Goal: Task Accomplishment & Management: Manage account settings

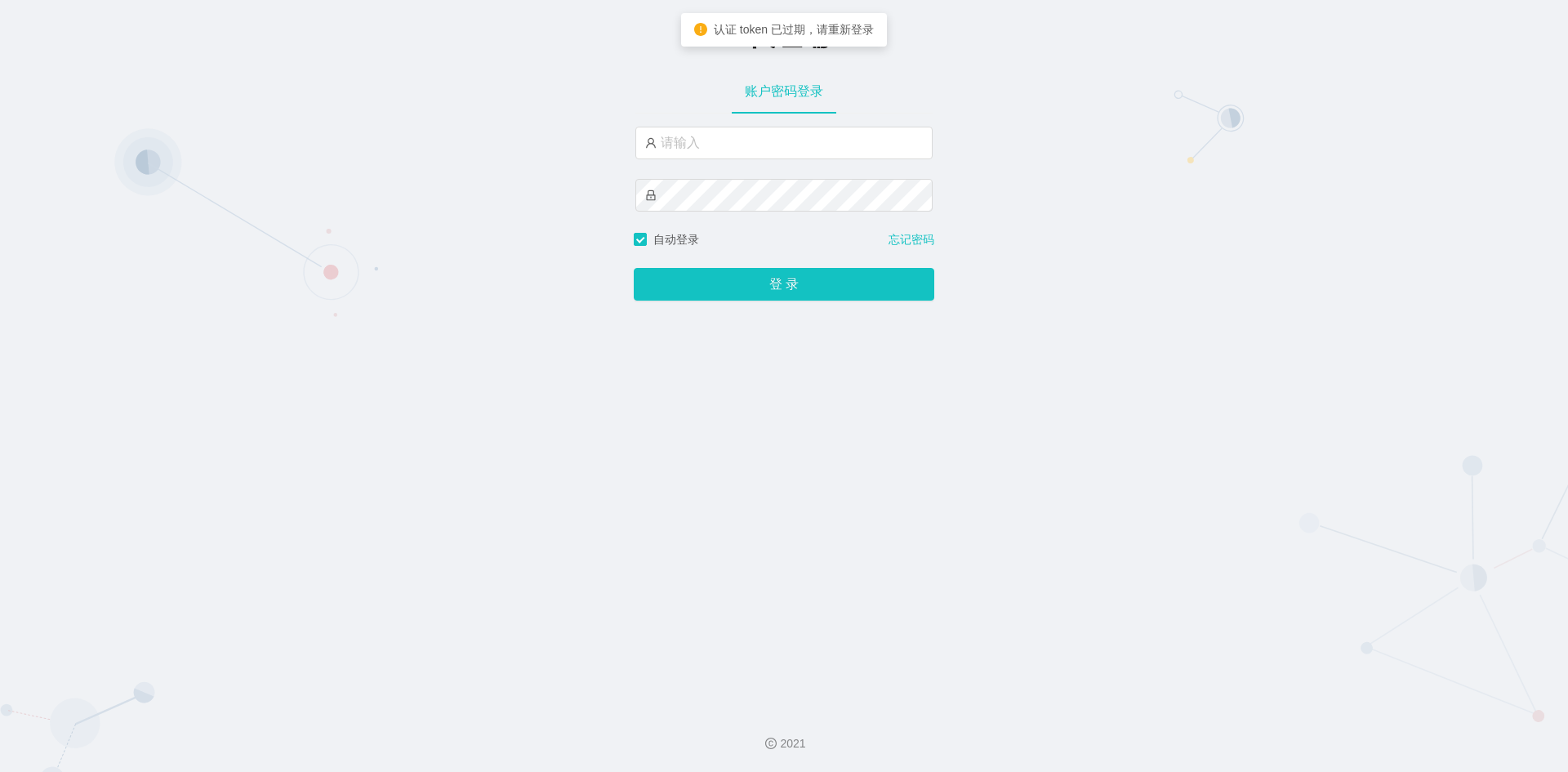
type input "admin"
click at [633, 267] on button "登 录" at bounding box center [784, 284] width 300 height 33
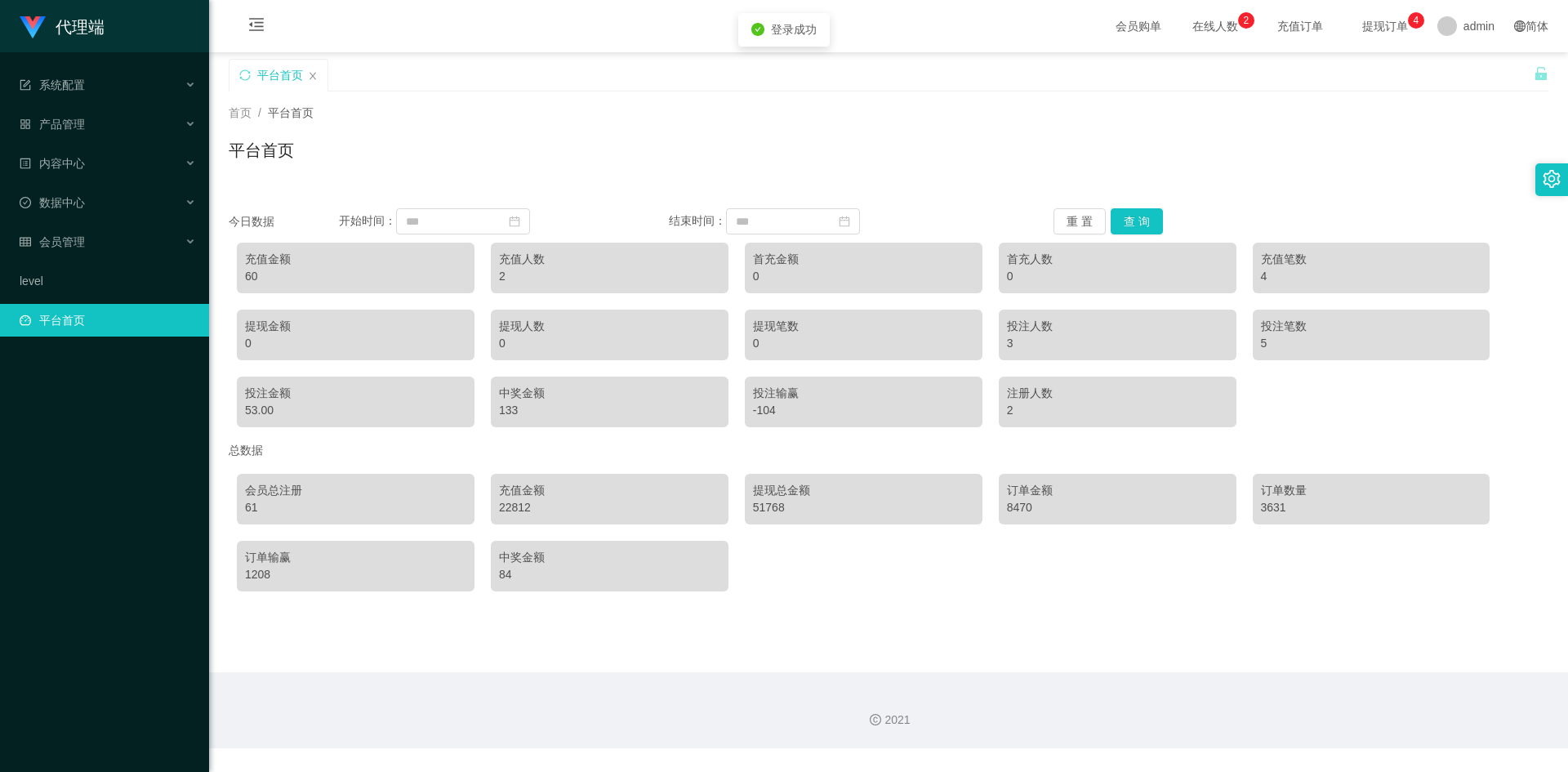
click at [739, 130] on div "首页 / 平台首页 / 平台首页" at bounding box center [889, 139] width 1319 height 71
drag, startPoint x: 734, startPoint y: 129, endPoint x: 673, endPoint y: 123, distance: 61.3
click at [733, 129] on div "首页 / 平台首页 / 平台首页" at bounding box center [889, 139] width 1319 height 71
click at [127, 240] on div "会员管理" at bounding box center [104, 242] width 209 height 33
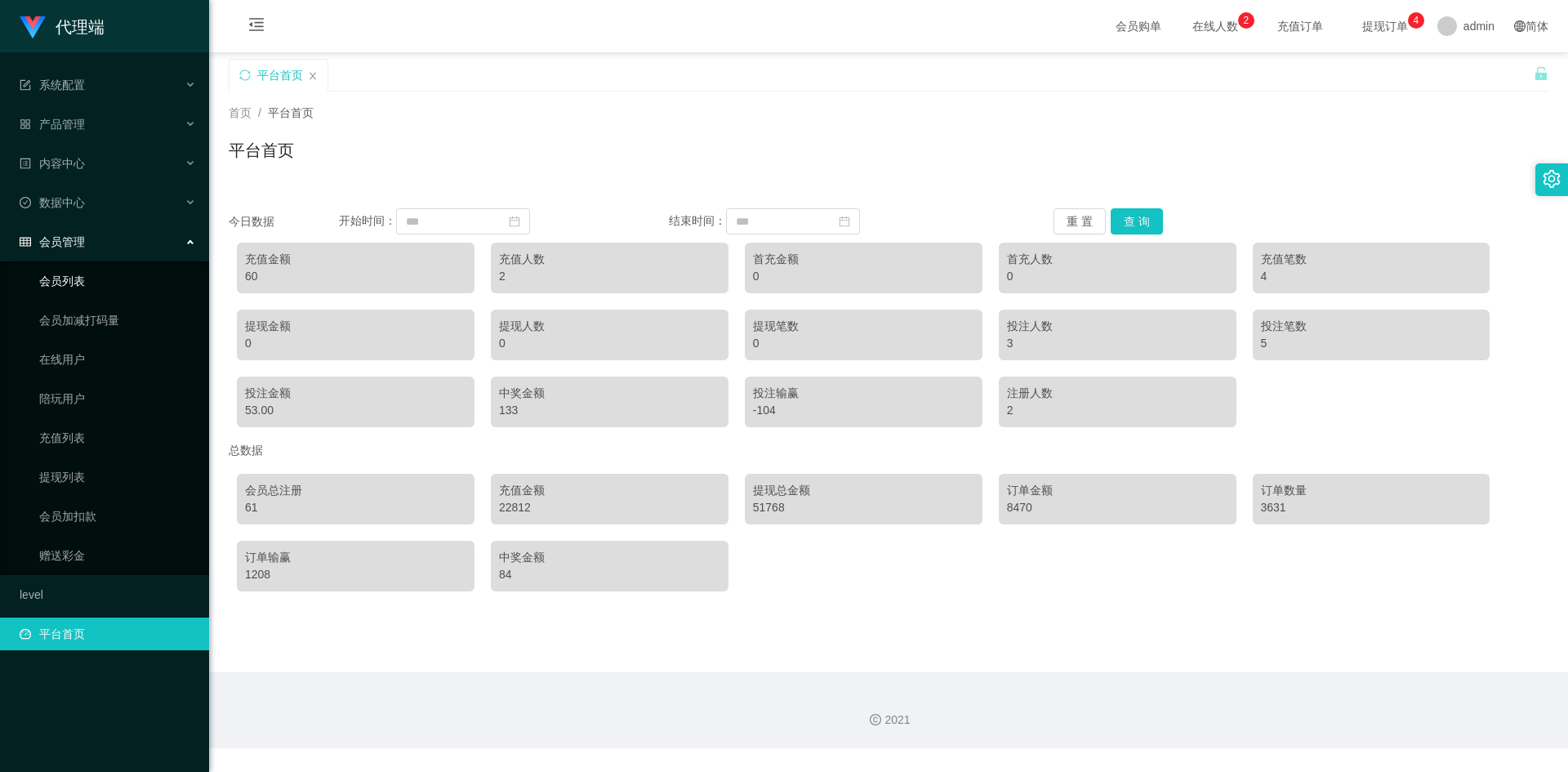
click at [107, 276] on link "会员列表" at bounding box center [117, 281] width 157 height 33
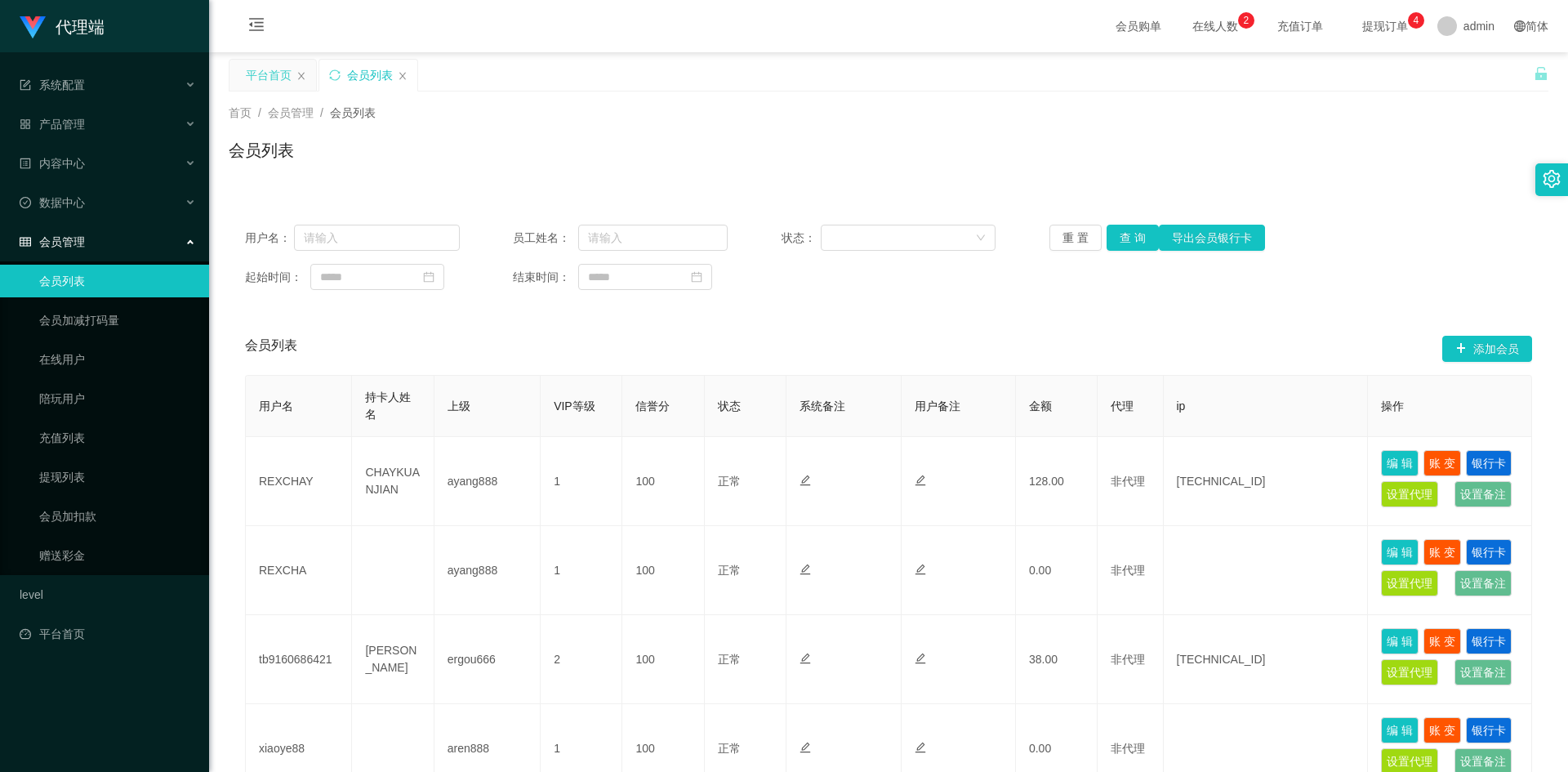
click at [295, 72] on div "平台首页" at bounding box center [273, 75] width 87 height 31
click at [301, 74] on icon "图标: close" at bounding box center [301, 76] width 10 height 10
click at [66, 468] on link "提现列表" at bounding box center [117, 477] width 157 height 33
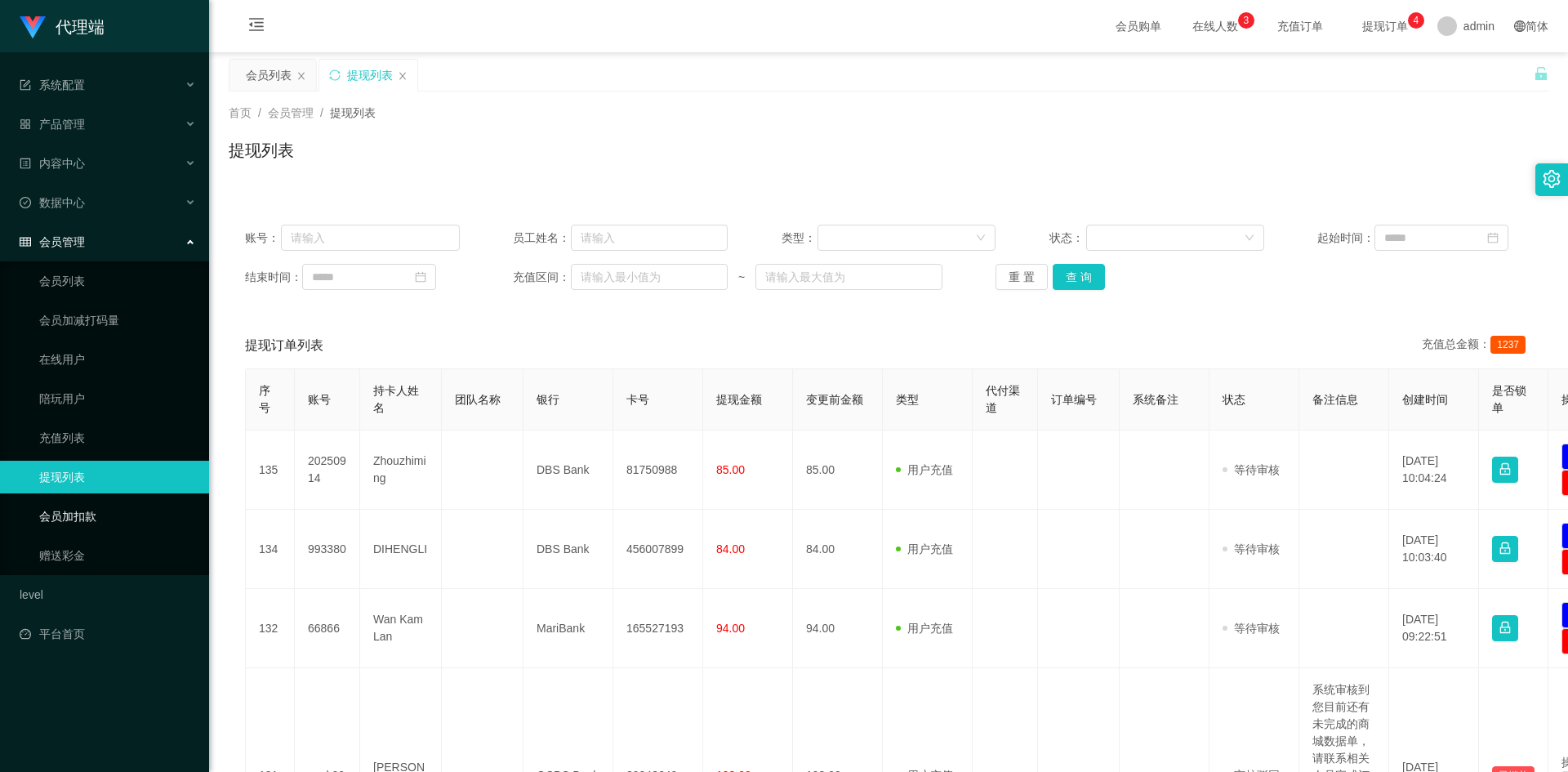
click at [70, 514] on link "会员加扣款" at bounding box center [117, 516] width 157 height 33
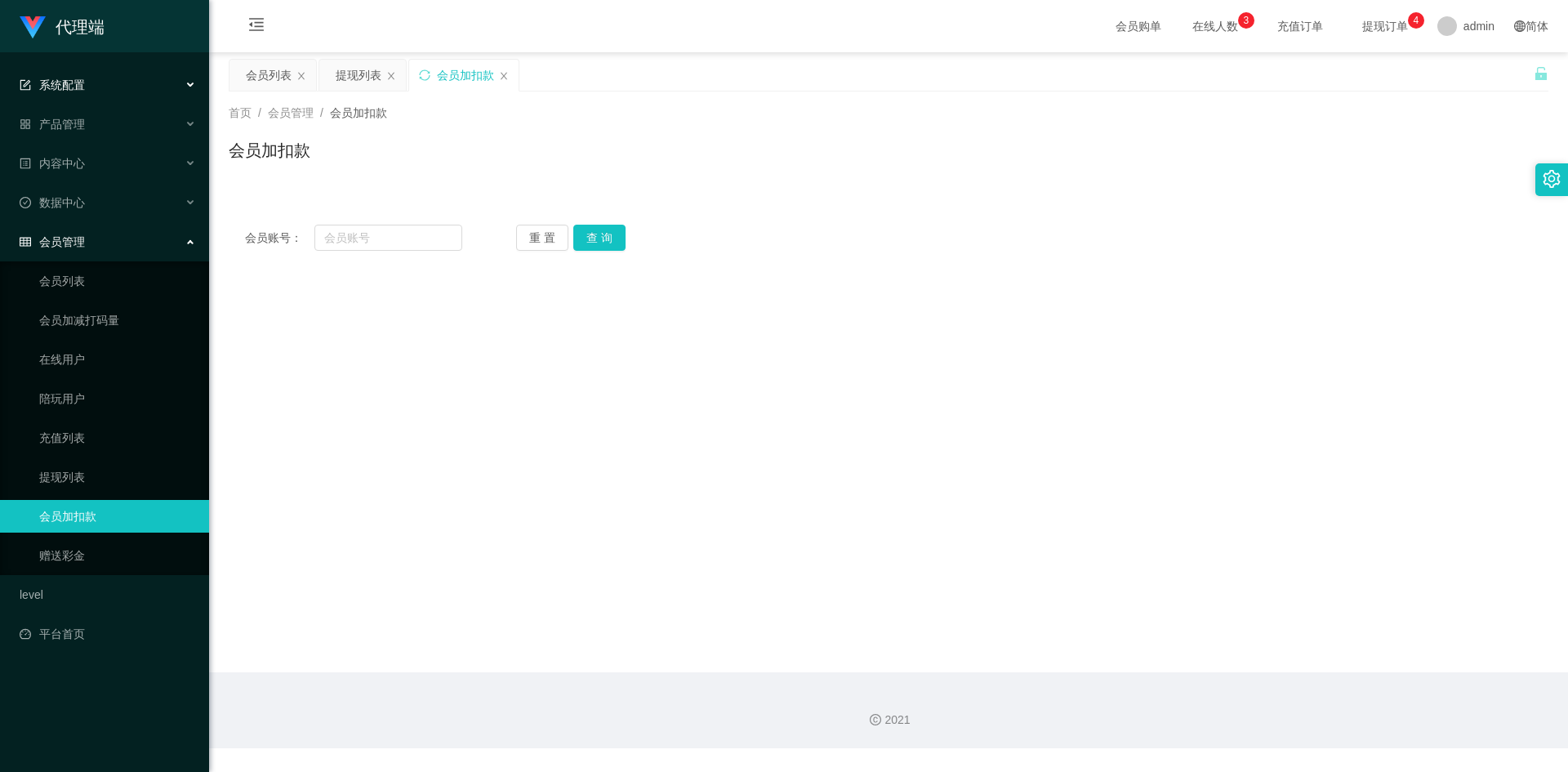
click at [107, 78] on div "系统配置" at bounding box center [104, 85] width 209 height 33
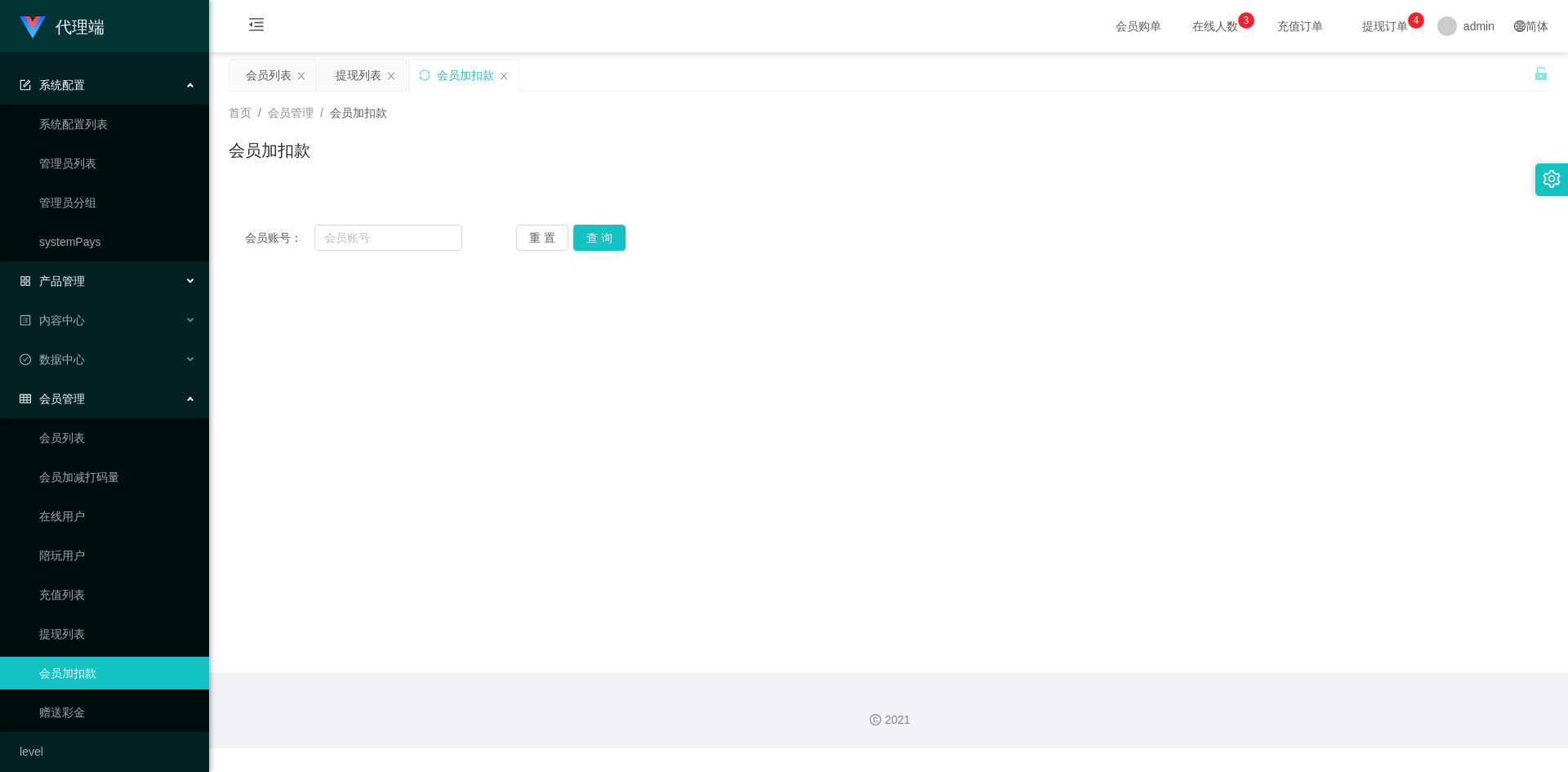
click at [95, 283] on div "产品管理" at bounding box center [104, 281] width 209 height 33
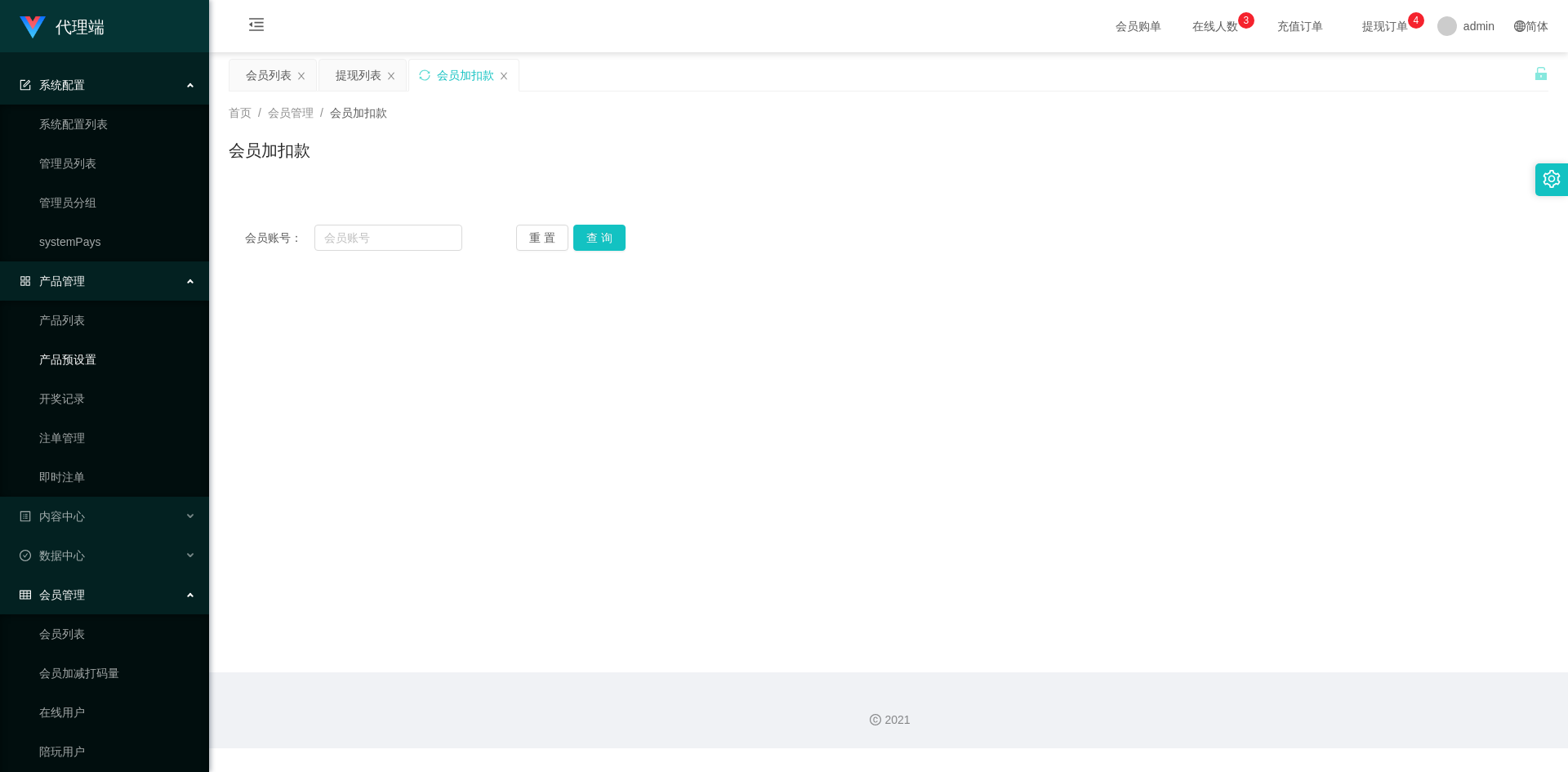
click at [98, 364] on link "产品预设置" at bounding box center [117, 359] width 157 height 33
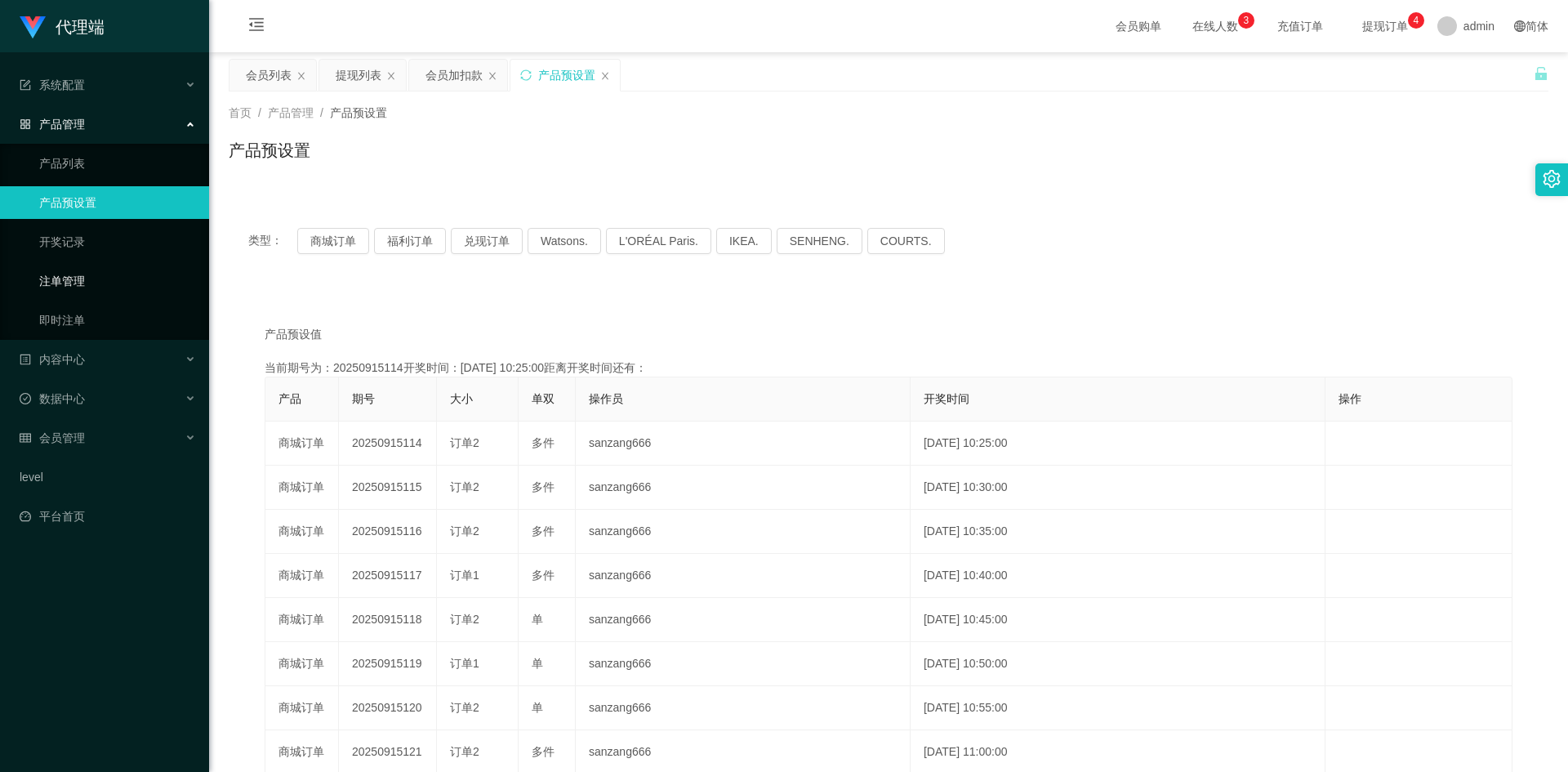
click at [80, 282] on link "注单管理" at bounding box center [117, 281] width 157 height 33
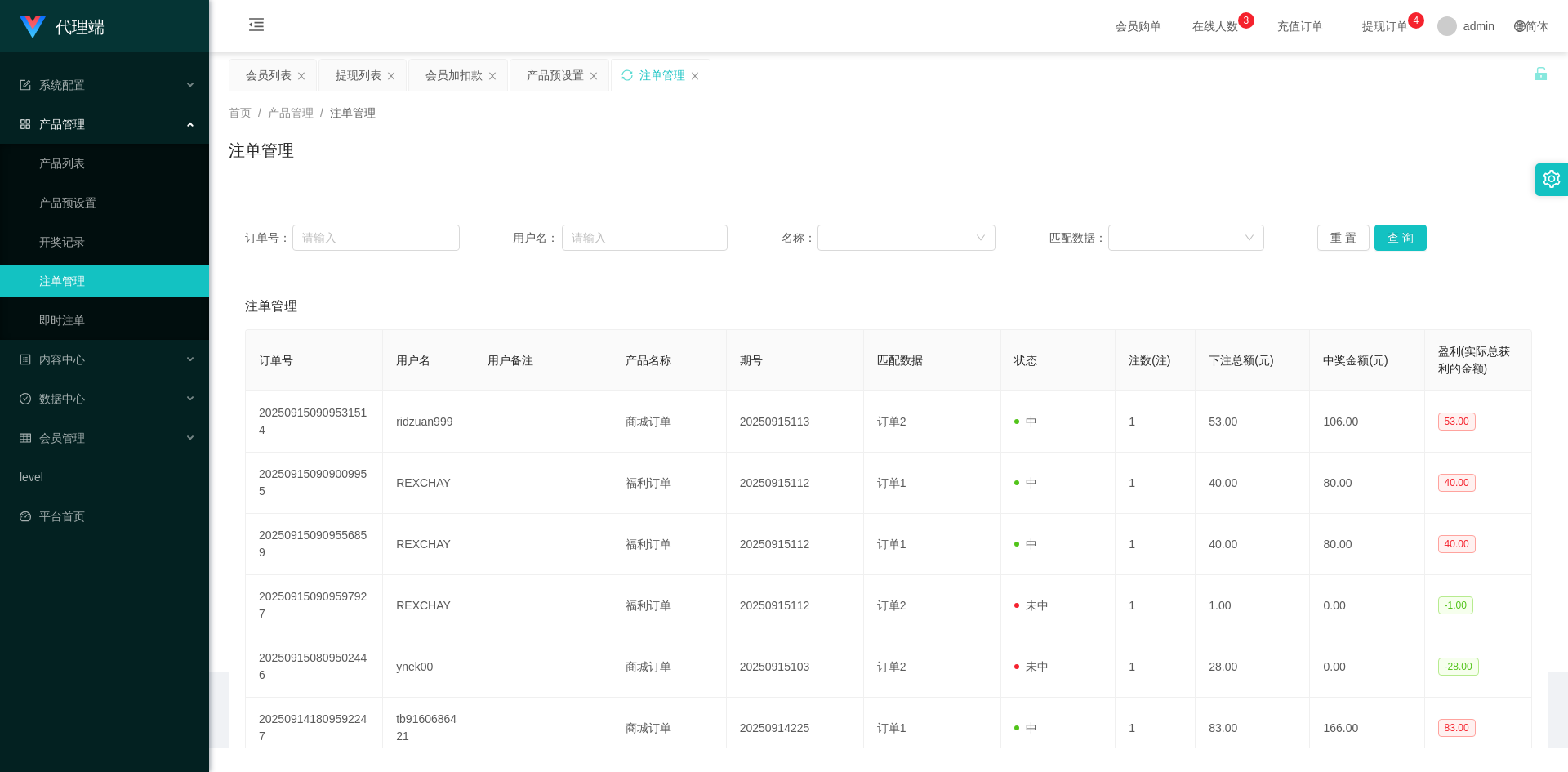
click at [803, 145] on div "注单管理" at bounding box center [889, 157] width 1319 height 38
click at [603, 241] on input "text" at bounding box center [645, 238] width 166 height 26
paste input "REXCHAY"
type input "REXCHAY"
click at [1390, 236] on button "查 询" at bounding box center [1401, 238] width 53 height 26
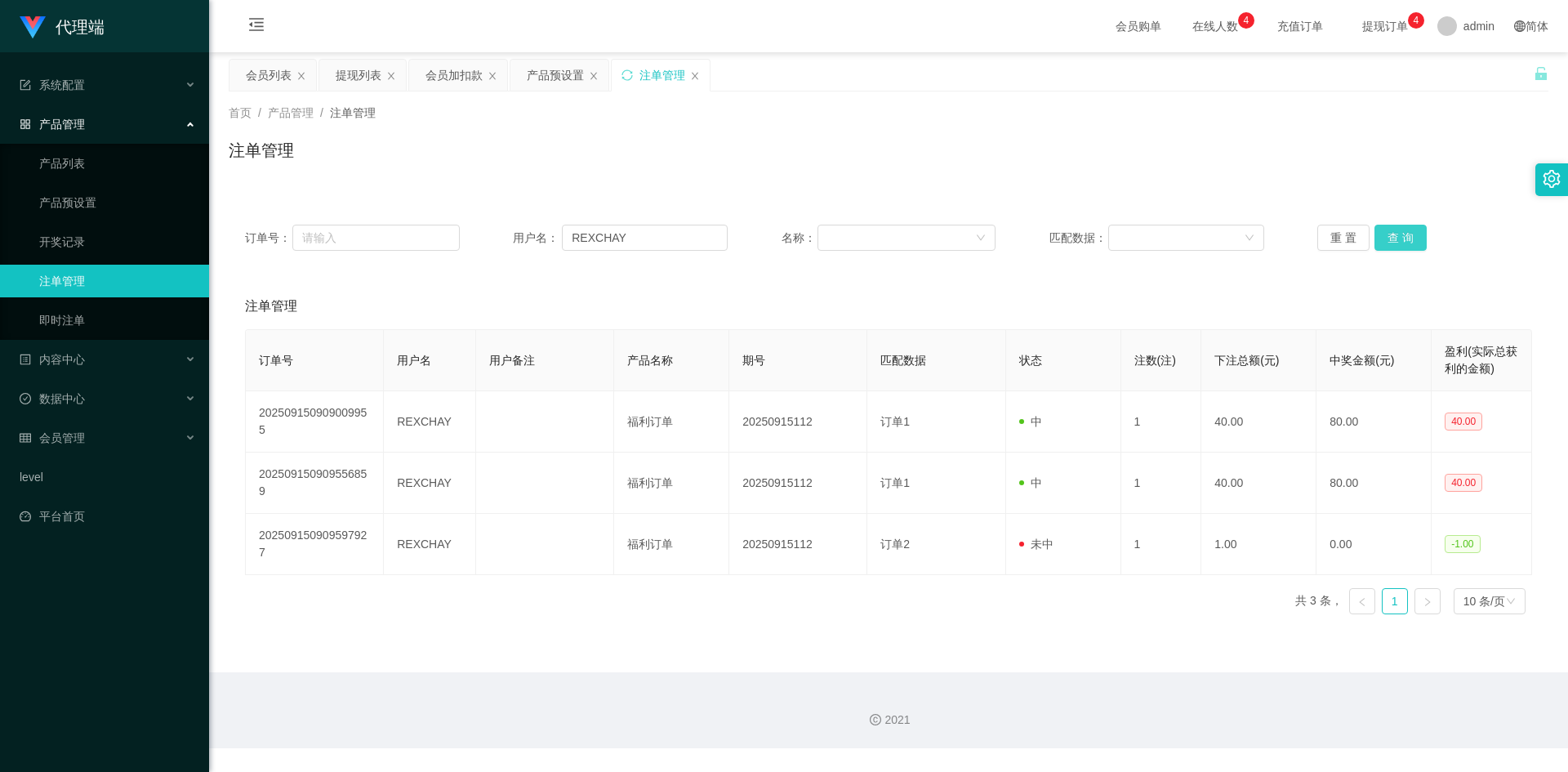
click at [1390, 236] on button "查 询" at bounding box center [1401, 238] width 53 height 26
click at [1069, 146] on div "注单管理" at bounding box center [889, 157] width 1319 height 38
click at [633, 97] on div "首页 / 产品管理 / 注单管理 / 注单管理" at bounding box center [889, 139] width 1359 height 97
click at [354, 79] on div "提现列表" at bounding box center [359, 75] width 46 height 31
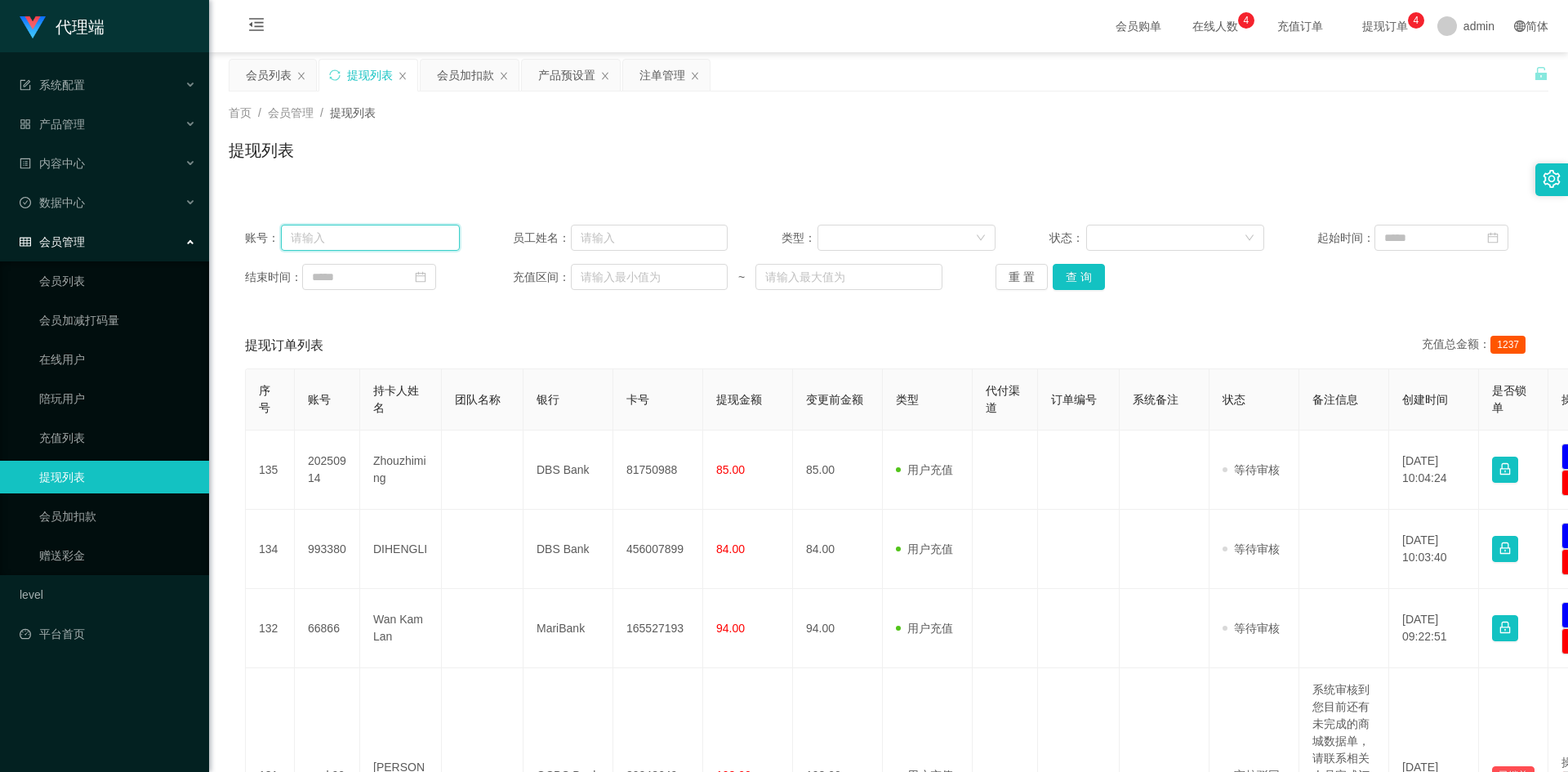
click at [402, 235] on input "text" at bounding box center [370, 238] width 179 height 26
paste input "REXCHAY"
type input "REXCHAY"
click at [1072, 270] on button "查 询" at bounding box center [1079, 276] width 53 height 26
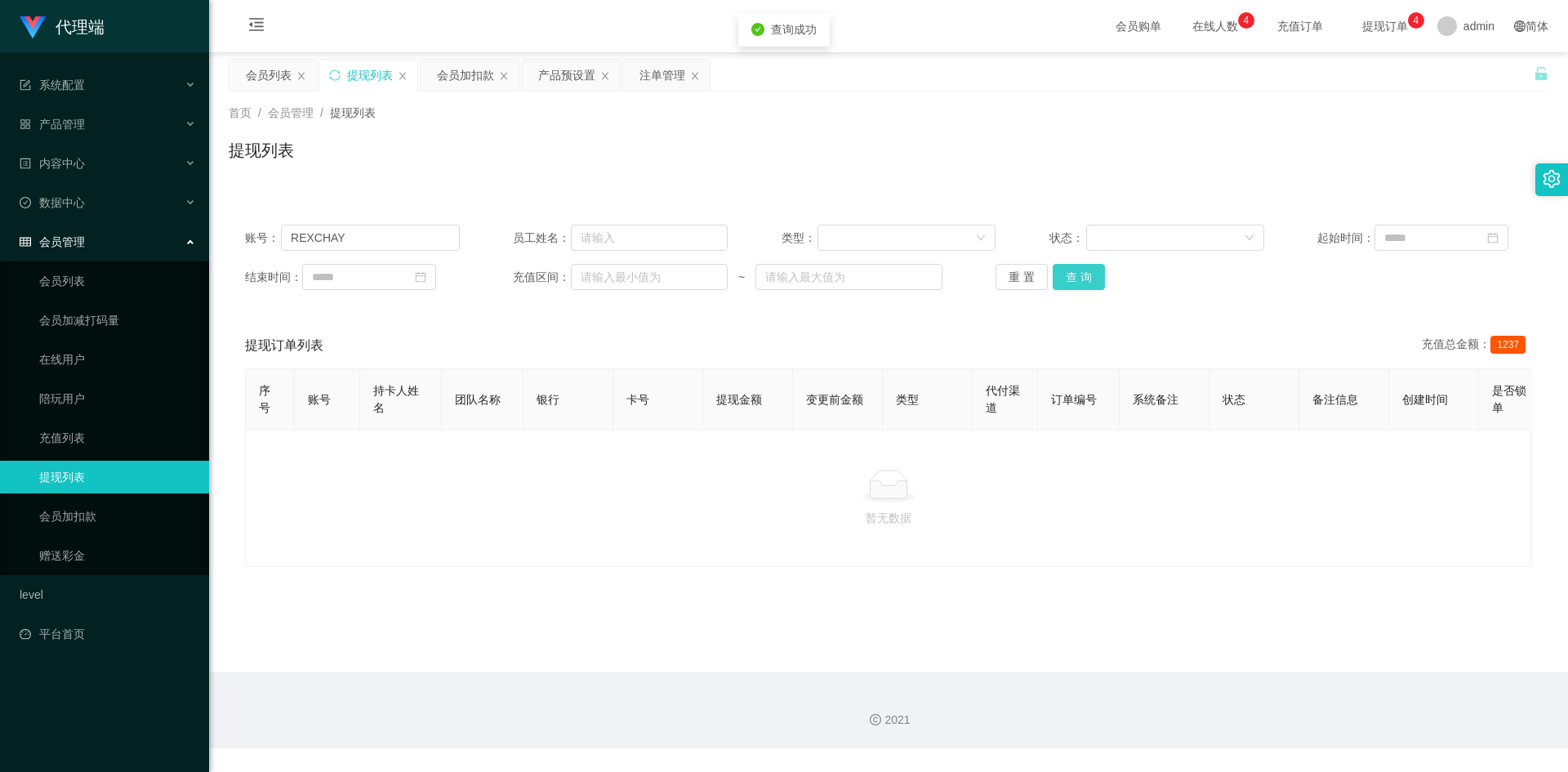
click at [1072, 270] on button "查 询" at bounding box center [1079, 276] width 53 height 26
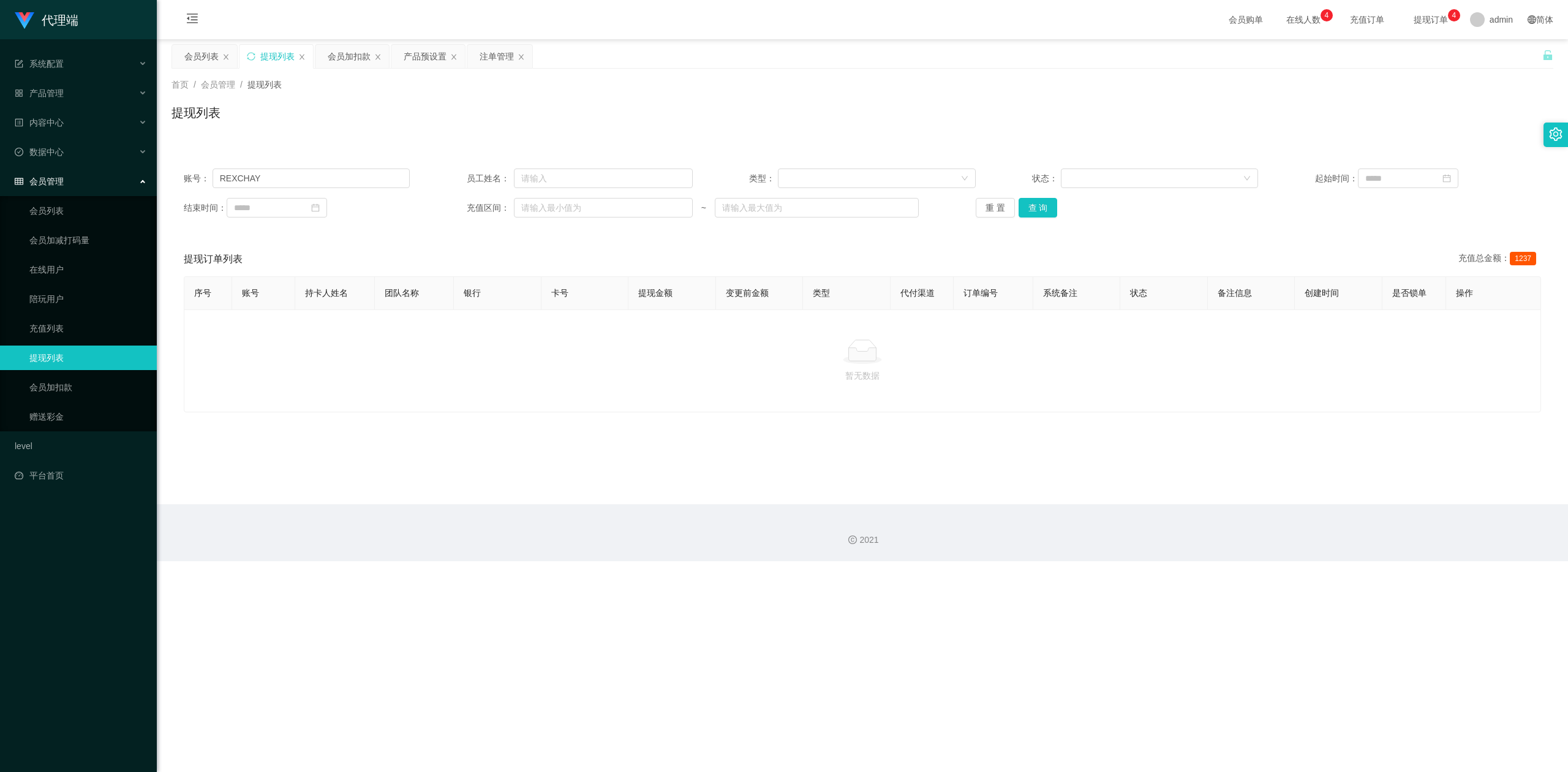
click at [1175, 94] on div "首页 / 会员管理 / 提现列表 / 提现列表" at bounding box center [862, 105] width 1382 height 54
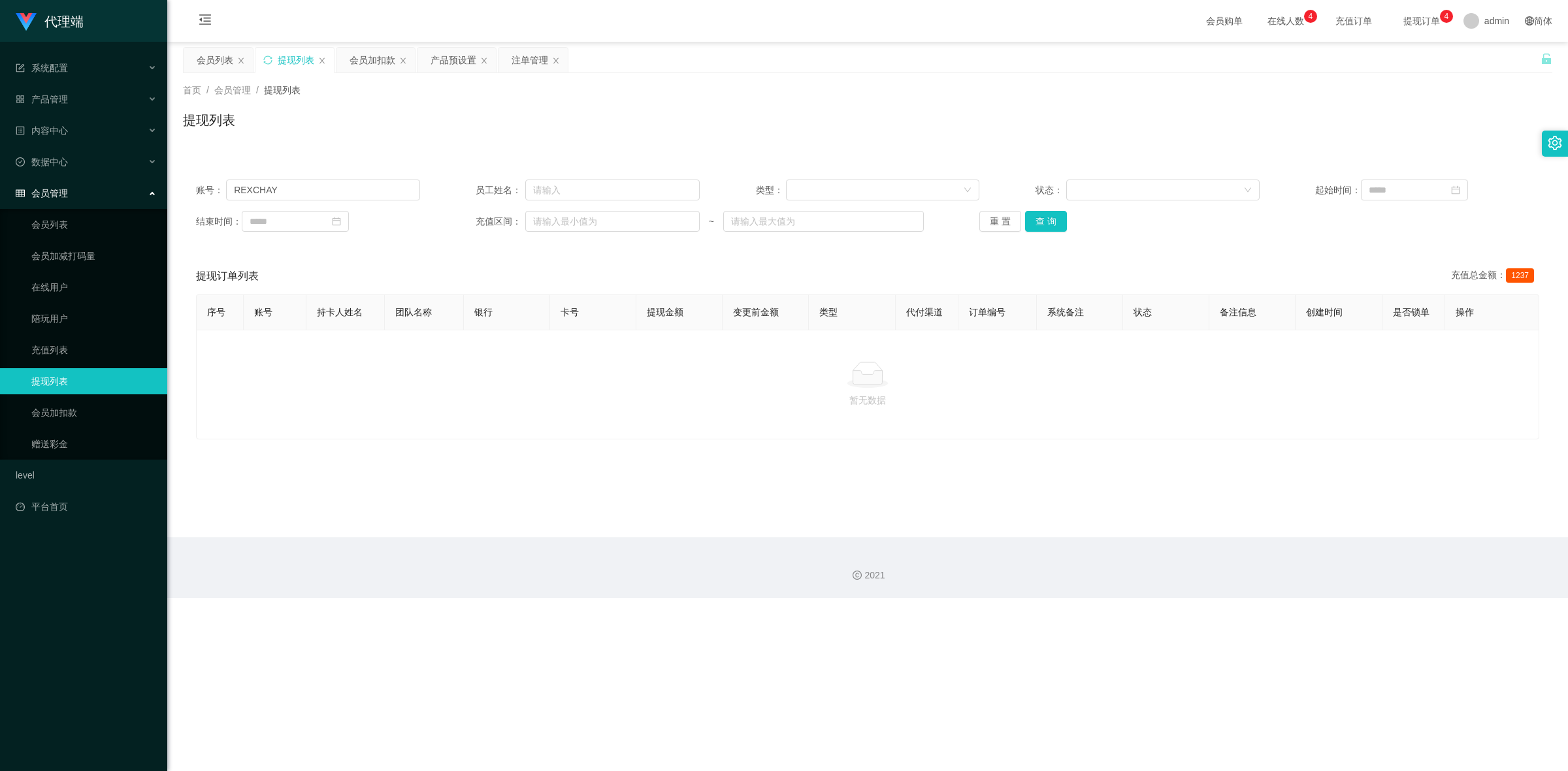
click at [1253, 109] on div "首页 / 会员管理 / 提现列表 / 提现列表" at bounding box center [868, 112] width 1369 height 57
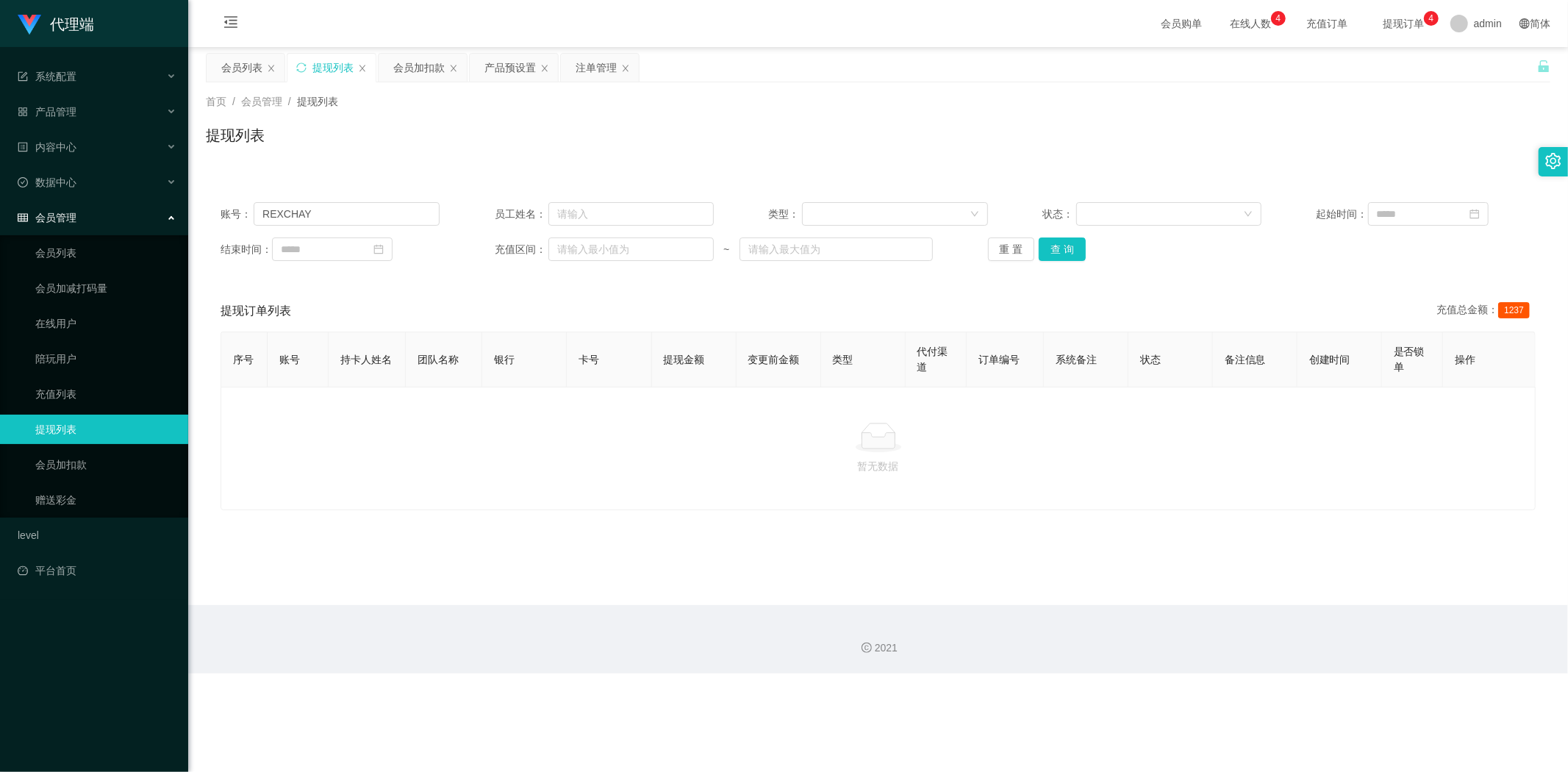
click at [1395, 120] on div "首页 / 会员管理 / 提现列表 / 提现列表" at bounding box center [878, 126] width 1344 height 64
drag, startPoint x: 323, startPoint y: 211, endPoint x: 0, endPoint y: 133, distance: 332.3
click at [0, 133] on section "代理端 系统配置 系统配置列表 管理员列表 管理员分组 systemPays 产品管理 产品列表 产品预设置 开奖记录 注单管理 即时注单 内容中心 数据中心…" at bounding box center [784, 337] width 1568 height 674
click at [1060, 242] on button "查 询" at bounding box center [1062, 249] width 47 height 24
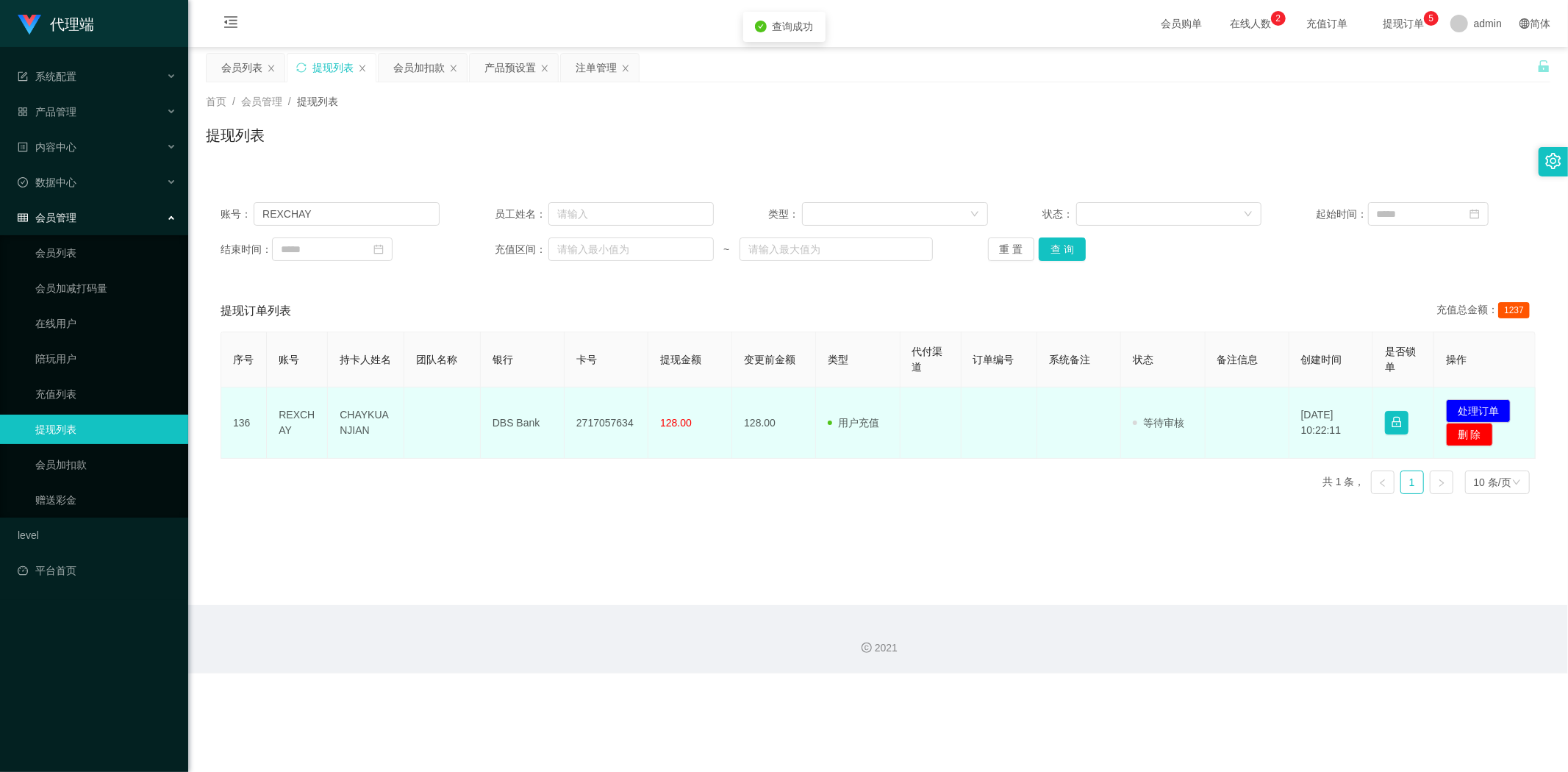
click at [586, 417] on td "2717057634" at bounding box center [606, 423] width 83 height 72
copy td "2717057634"
click at [516, 428] on td "DBS Bank" at bounding box center [522, 423] width 83 height 72
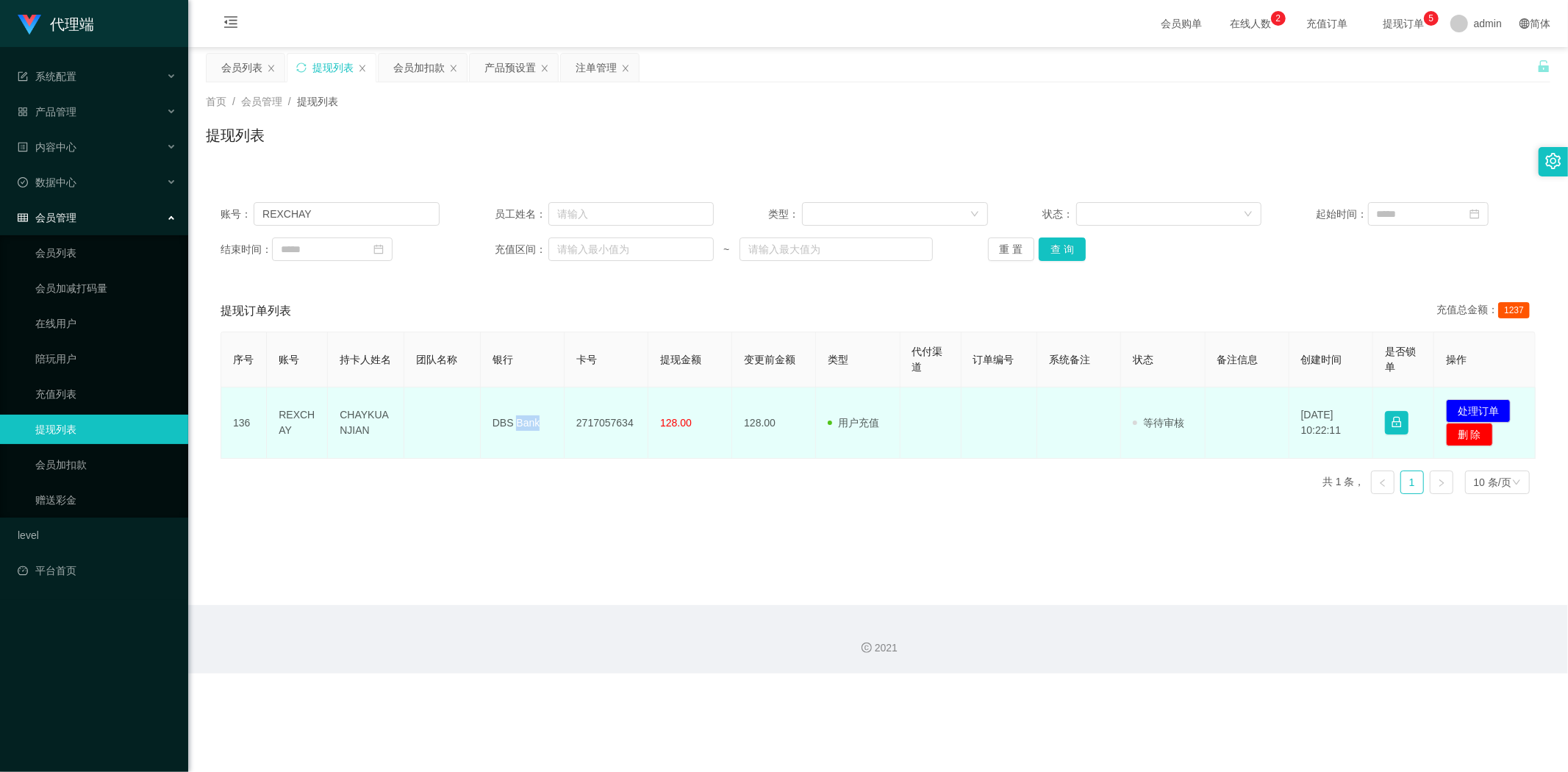
copy td "Bank"
click at [512, 400] on td "DBS Bank" at bounding box center [522, 423] width 83 height 72
click at [509, 416] on td "DBS Bank" at bounding box center [522, 423] width 83 height 72
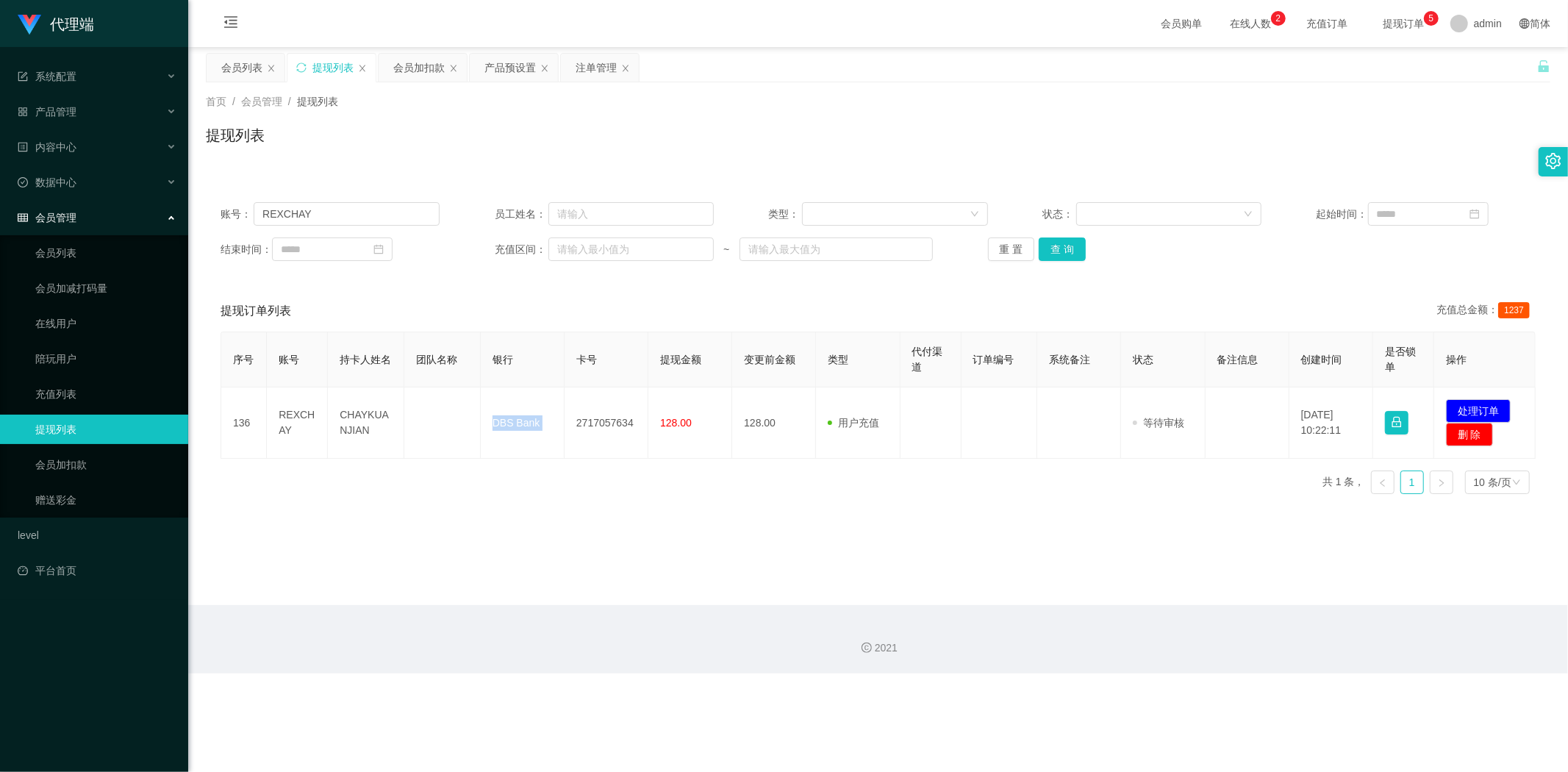
copy td "DBS Bank"
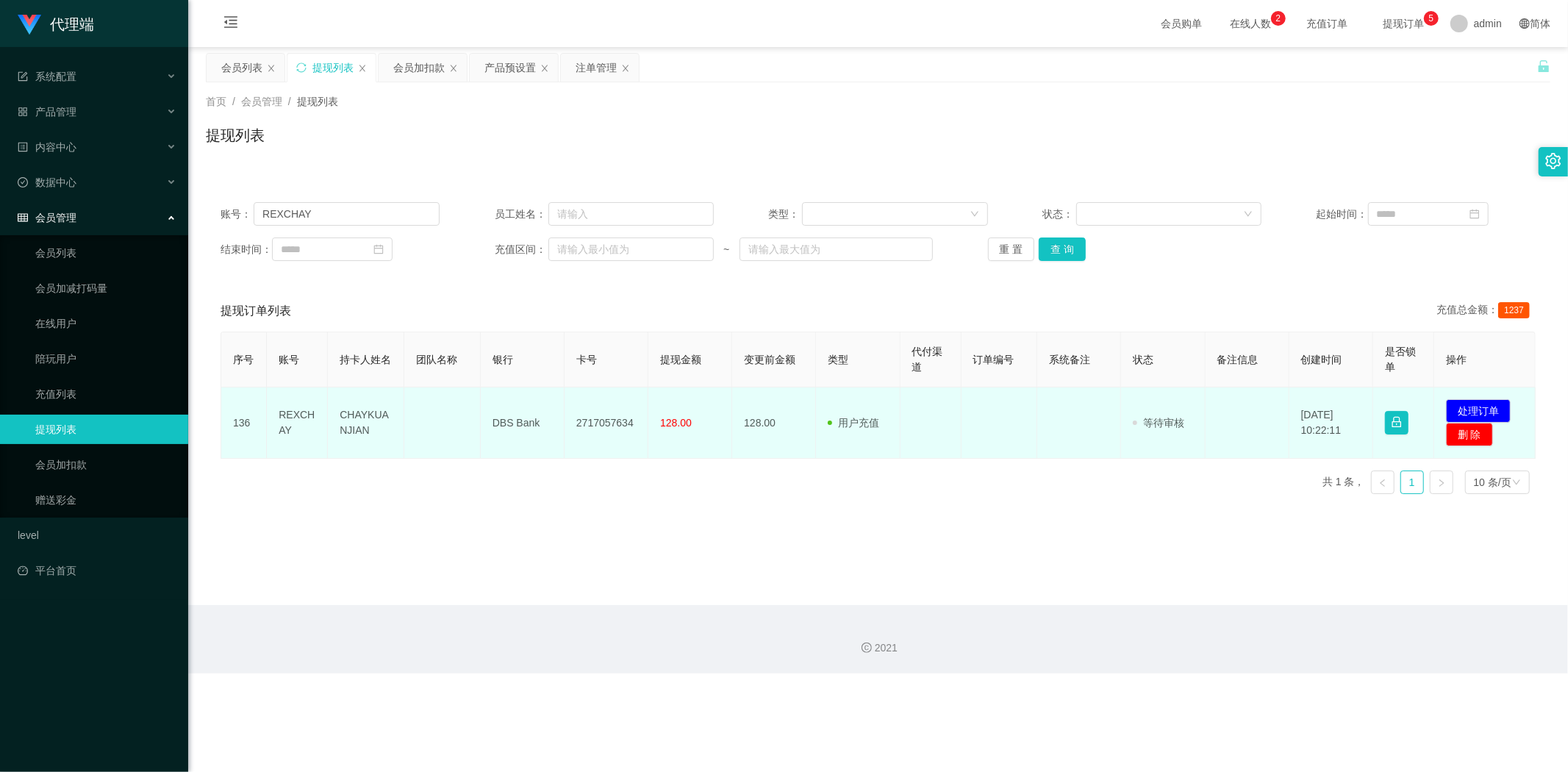
click at [355, 413] on td "CHAYKUANJIAN" at bounding box center [366, 423] width 77 height 72
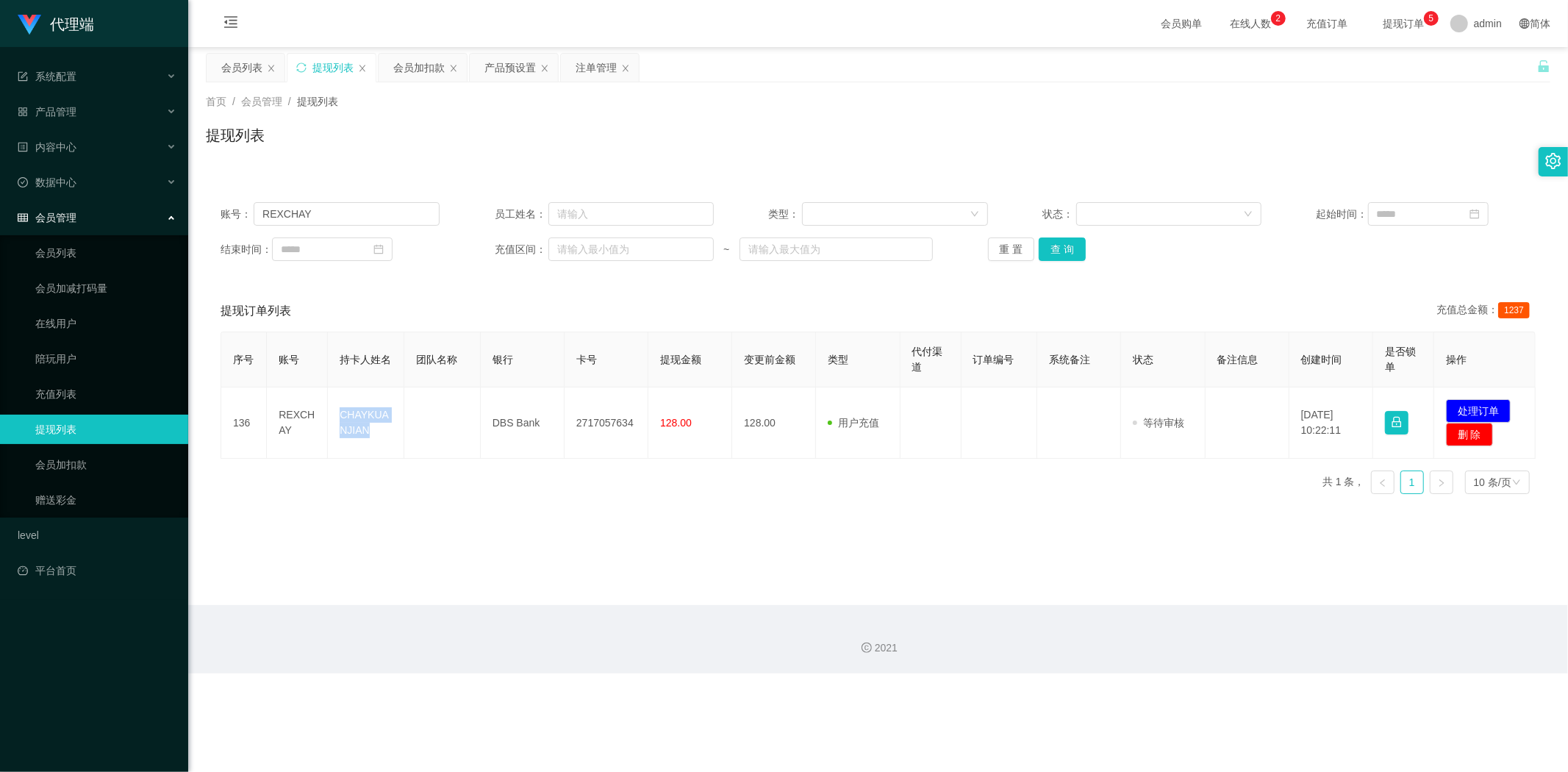
copy td "CHAYKUANJIAN"
click at [417, 82] on div "首页 / 会员管理 / 提现列表 / 提现列表" at bounding box center [878, 126] width 1380 height 87
click at [419, 68] on div "会员加扣款" at bounding box center [419, 68] width 52 height 28
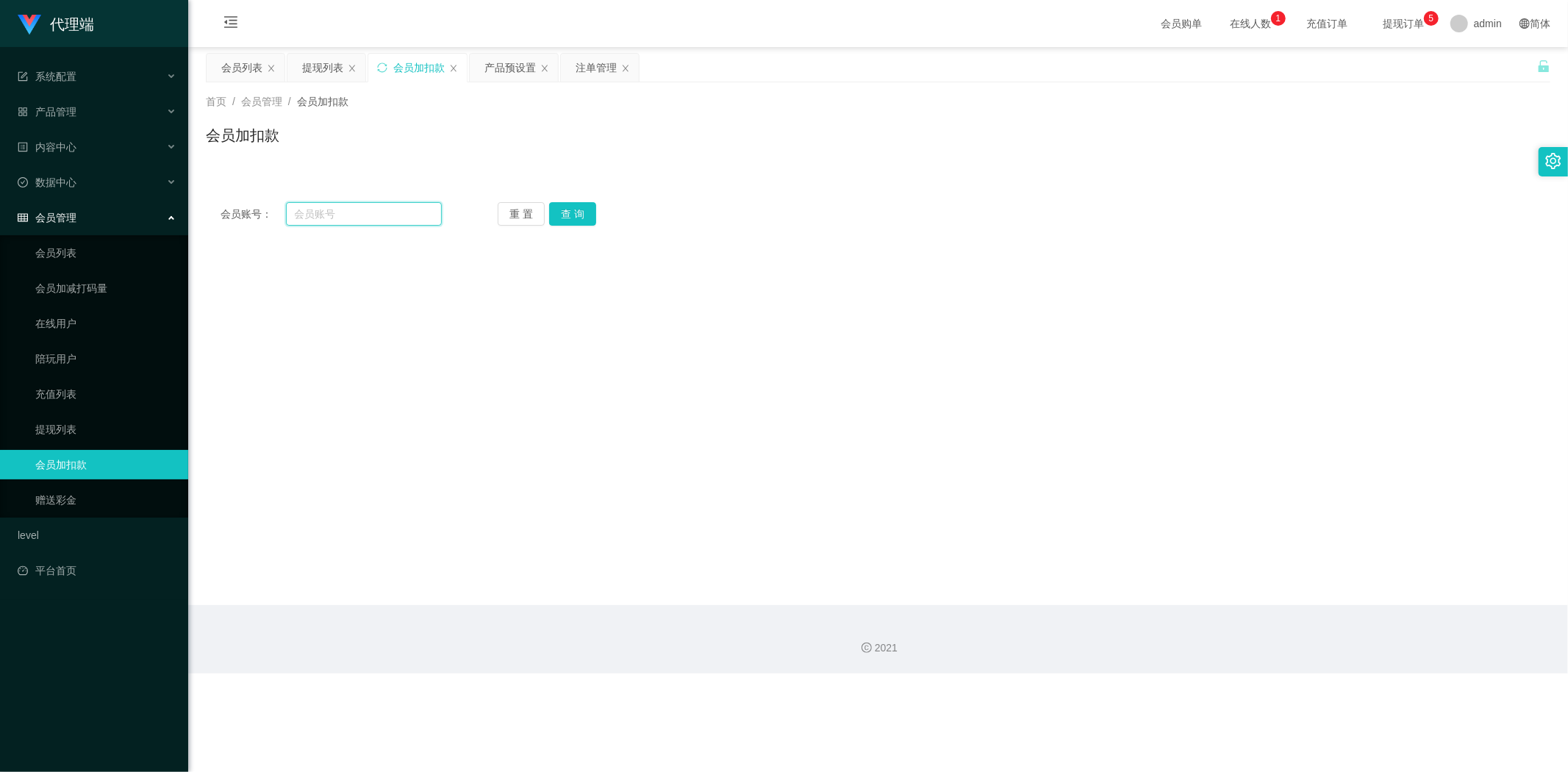
click at [352, 217] on input "text" at bounding box center [364, 214] width 157 height 24
paste input "REXCHAY"
type input "REXCHAY"
click at [566, 216] on button "查 询" at bounding box center [572, 214] width 47 height 24
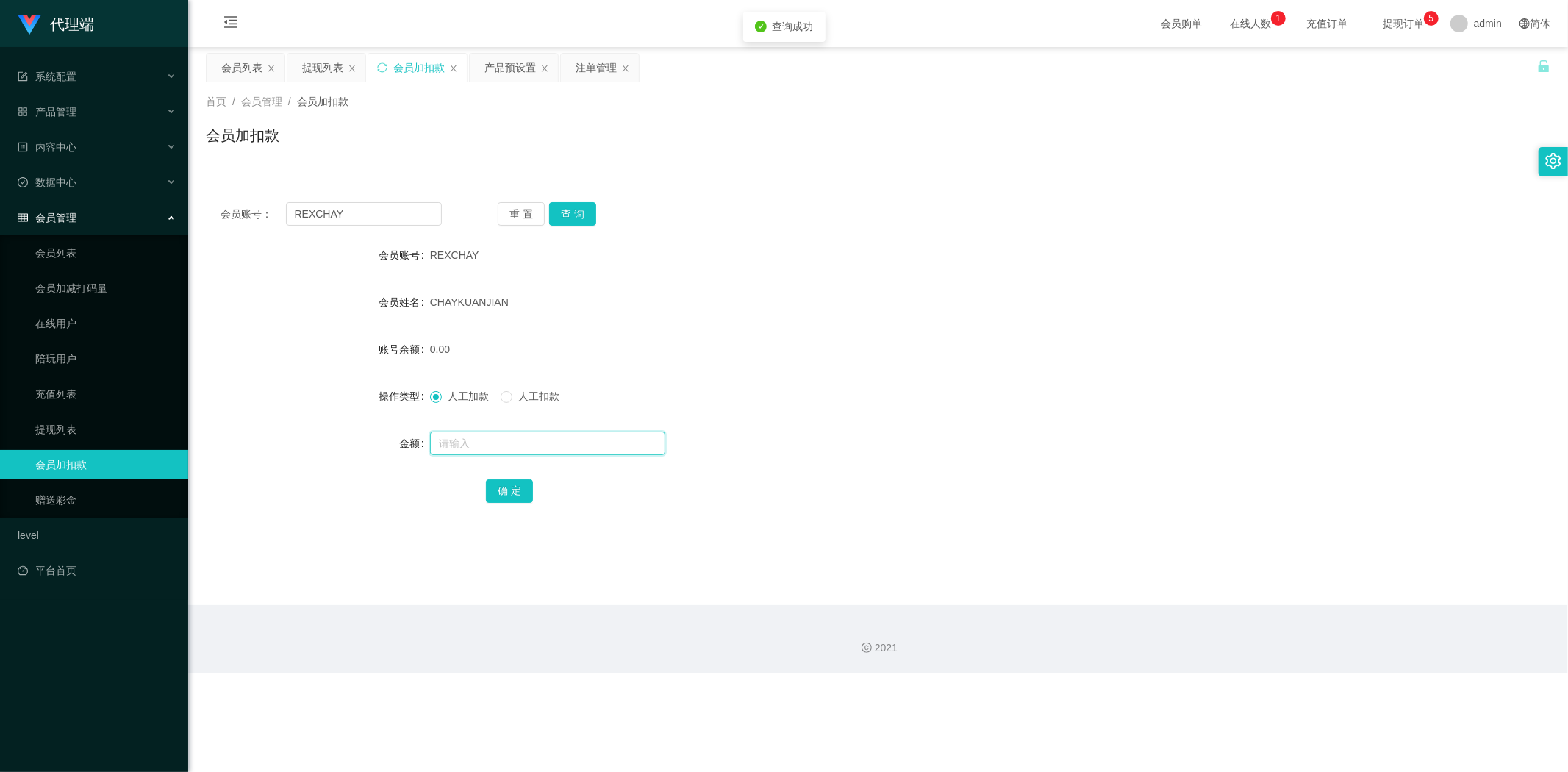
click at [459, 440] on input "text" at bounding box center [547, 443] width 235 height 24
type input "32"
click at [508, 491] on button "确 定" at bounding box center [510, 491] width 47 height 24
click at [978, 351] on div "0.00" at bounding box center [822, 349] width 784 height 30
click at [917, 208] on div "会员账号： REXCHAY 重 置 查 询" at bounding box center [878, 214] width 1344 height 24
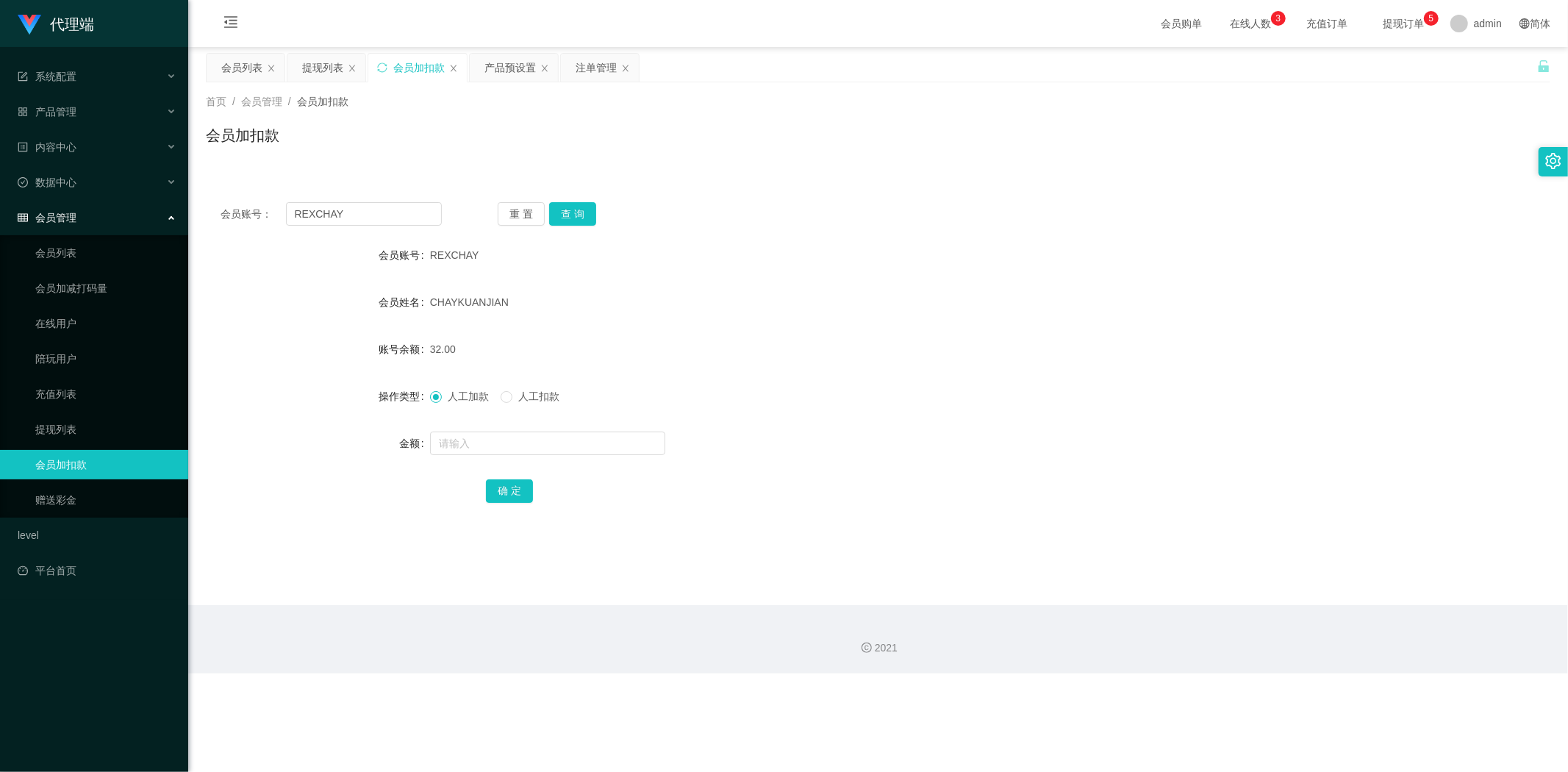
click at [922, 208] on div "会员账号： REXCHAY 重 置 查 询" at bounding box center [878, 214] width 1344 height 24
drag, startPoint x: 357, startPoint y: 215, endPoint x: 0, endPoint y: 219, distance: 357.0
click at [0, 201] on section "代理端 系统配置 系统配置列表 管理员列表 管理员分组 systemPays 产品管理 产品列表 产品预设置 开奖记录 注单管理 即时注单 内容中心 数据中心…" at bounding box center [784, 337] width 1568 height 674
click at [318, 62] on div "提现列表" at bounding box center [323, 68] width 41 height 28
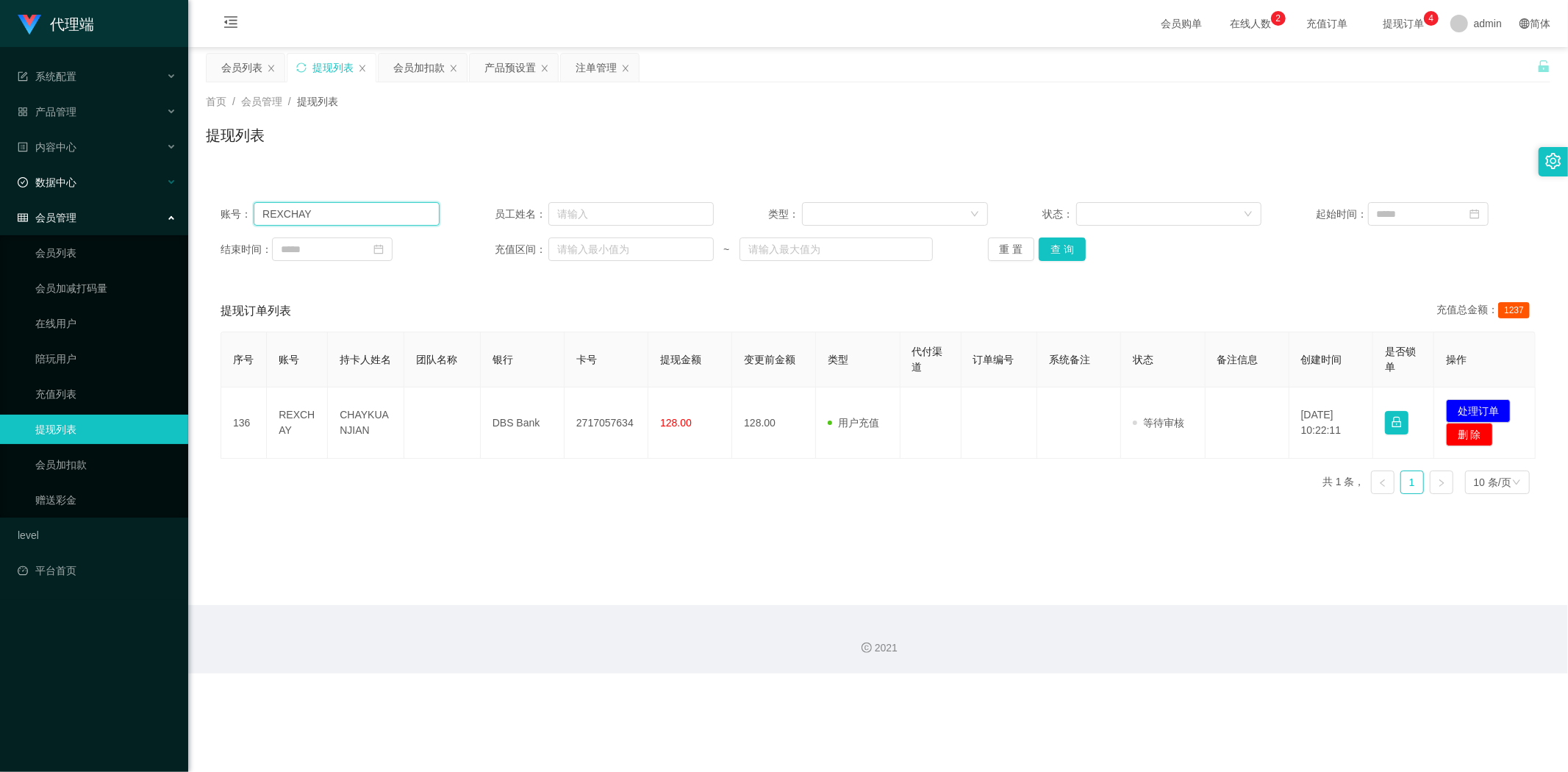
drag, startPoint x: 322, startPoint y: 211, endPoint x: 0, endPoint y: 185, distance: 323.0
click at [0, 185] on section "代理端 系统配置 系统配置列表 管理员列表 管理员分组 systemPays 产品管理 产品列表 产品预设置 开奖记录 注单管理 即时注单 内容中心 数据中心…" at bounding box center [784, 337] width 1568 height 674
click at [1055, 250] on button "查 询" at bounding box center [1062, 249] width 47 height 24
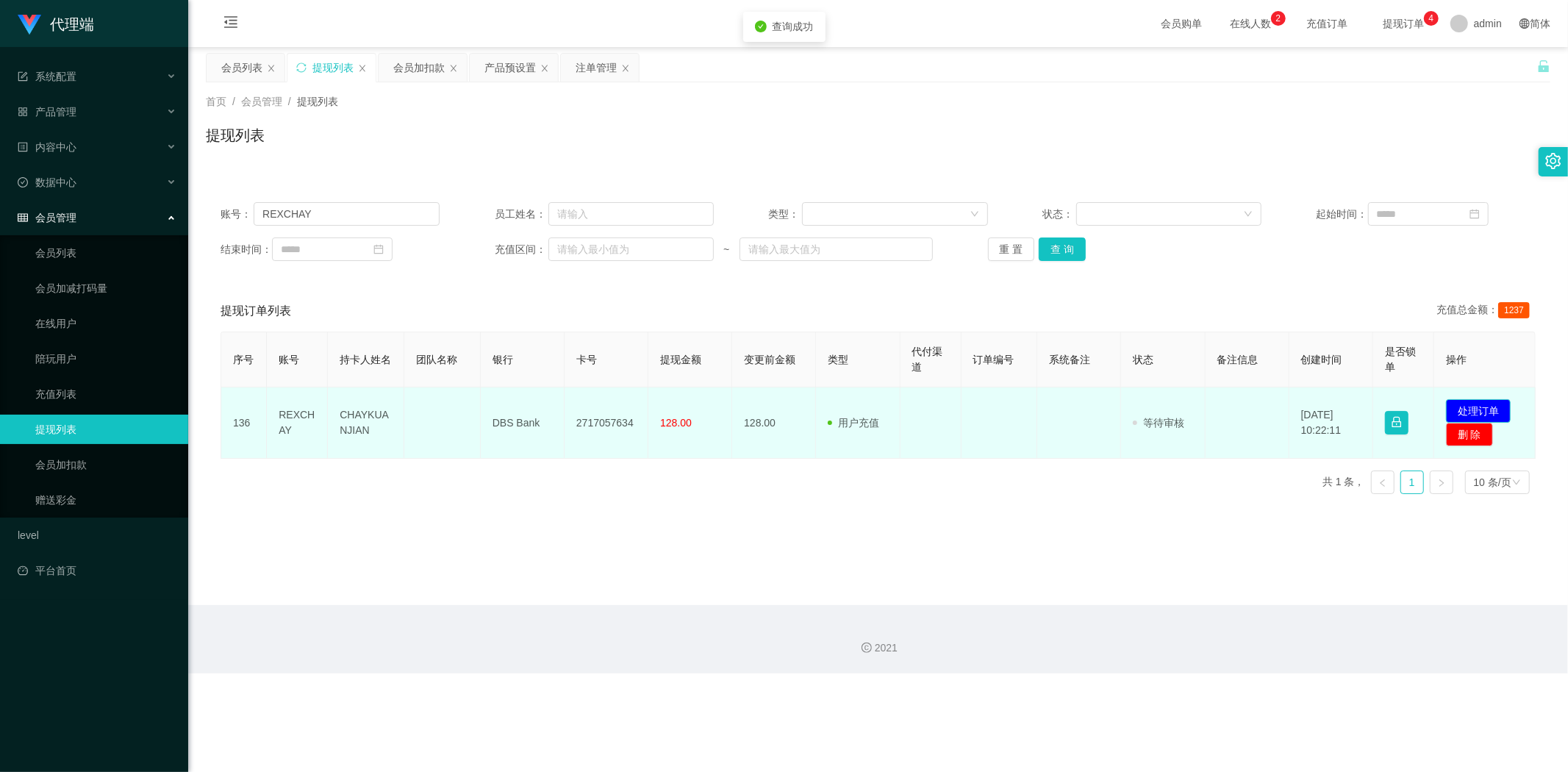
click at [1411, 408] on button "处理订单" at bounding box center [1479, 411] width 65 height 24
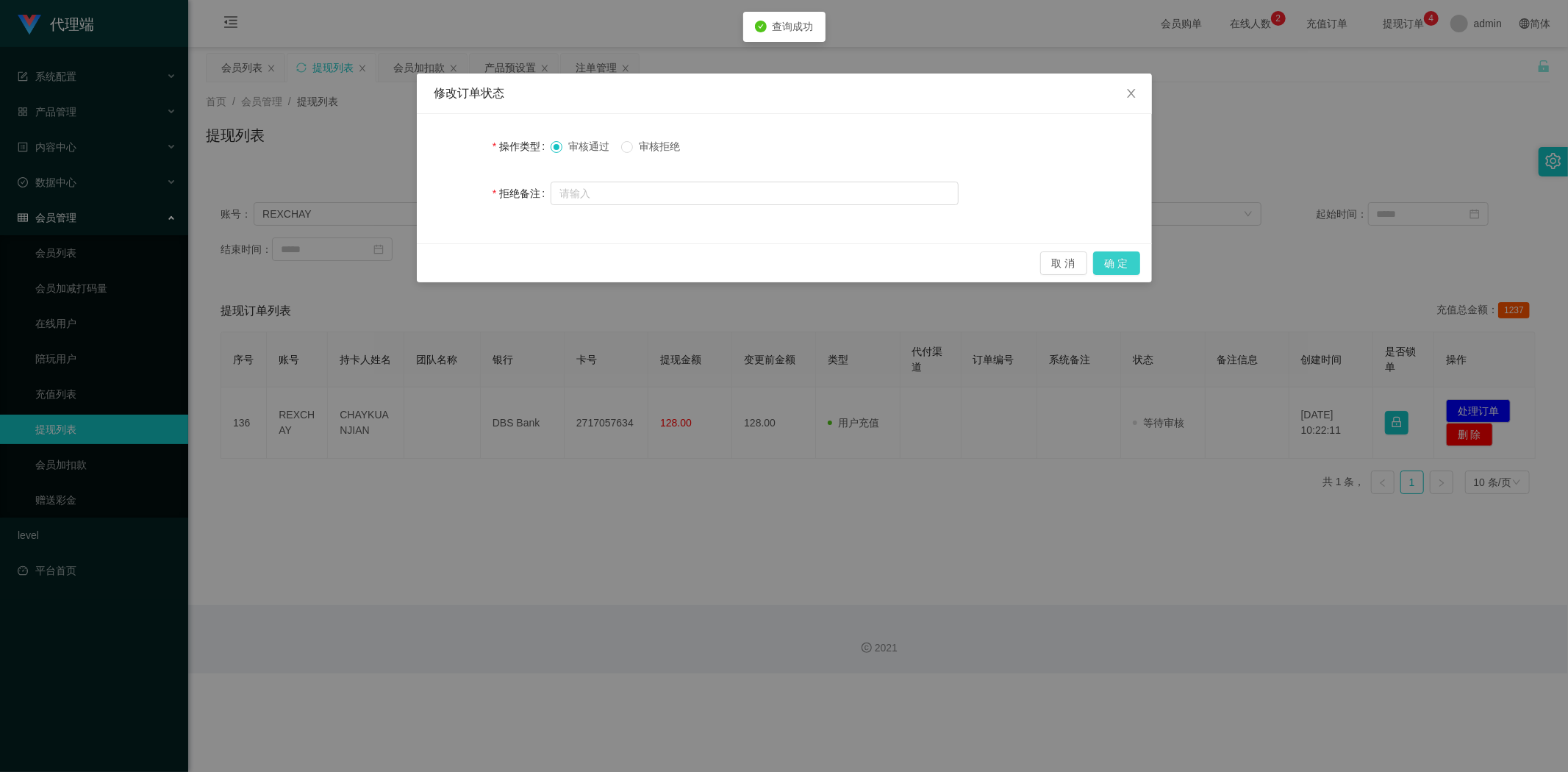
click at [1114, 263] on button "确 定" at bounding box center [1117, 263] width 47 height 24
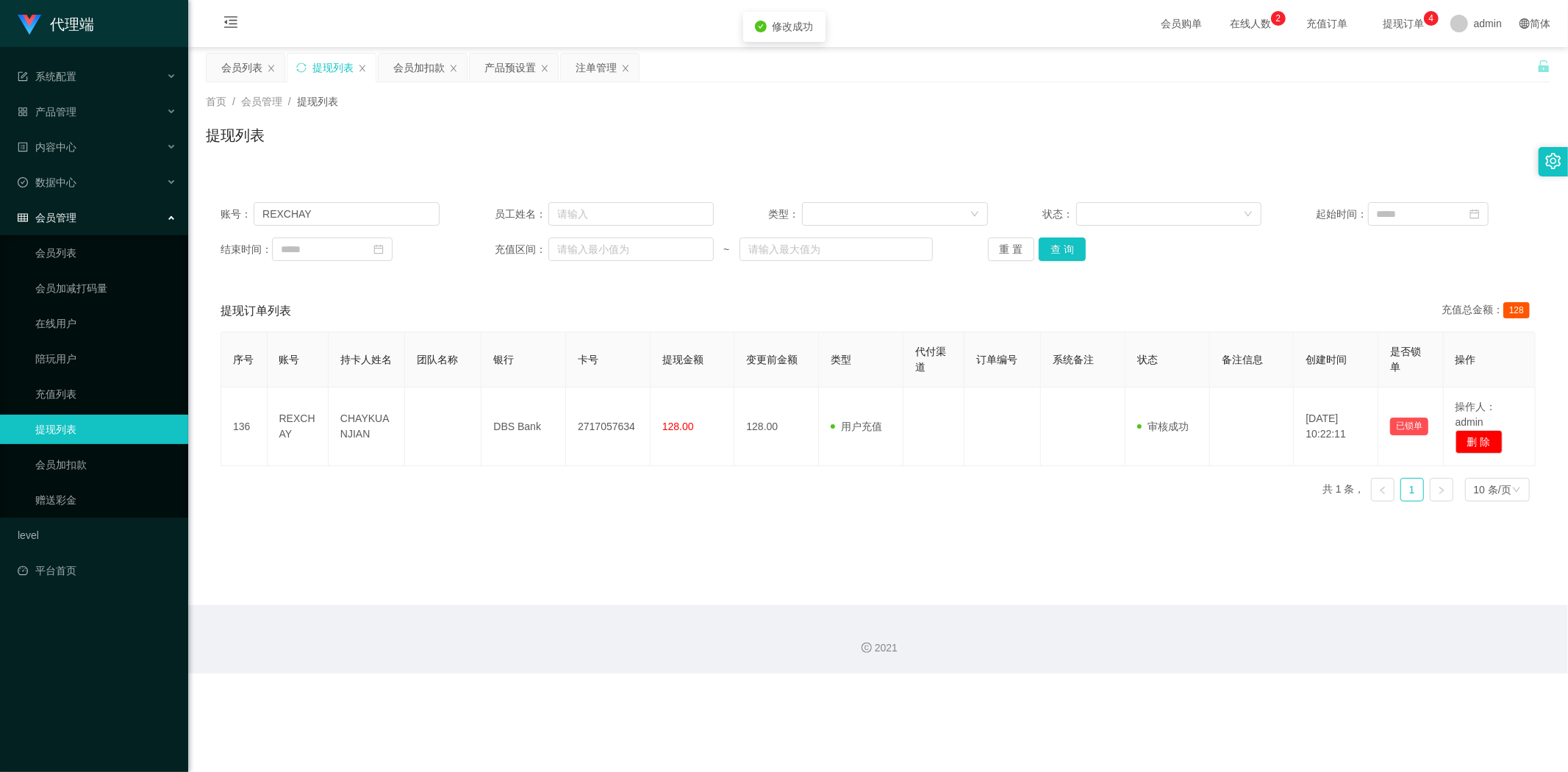
click at [1304, 171] on div "账号： REXCHAY 员工姓名： 类型： 状态： 起始时间： 结束时间： 充值区间： ~ 重 置 查 询 提现订单列表 充值总金额： 128 序号 账号 持…" at bounding box center [878, 341] width 1344 height 344
click at [1315, 165] on div "首页 / 会员管理 / 提现列表 / 提现列表" at bounding box center [878, 126] width 1380 height 87
